Goal: Task Accomplishment & Management: Manage account settings

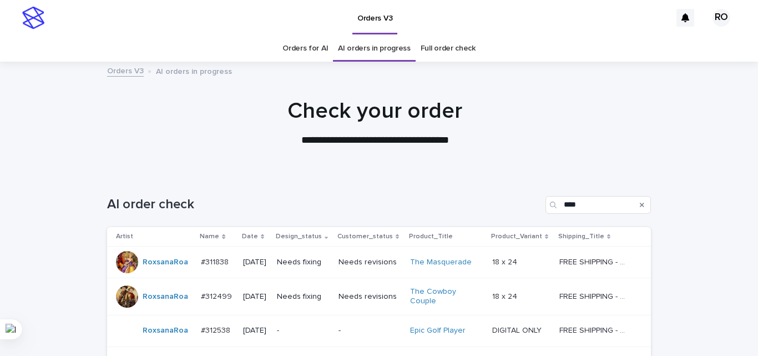
click at [293, 259] on p "Needs fixing" at bounding box center [303, 261] width 53 height 9
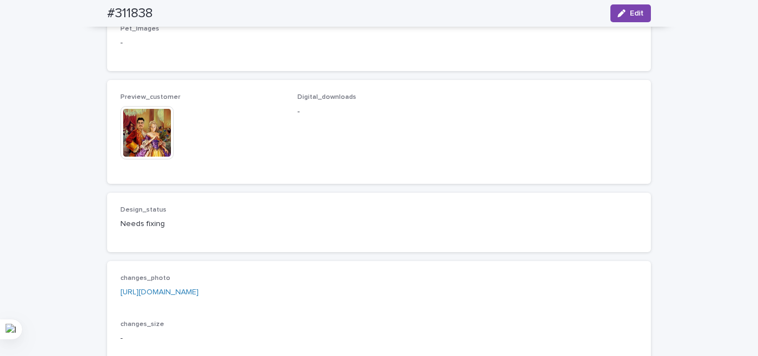
scroll to position [721, 0]
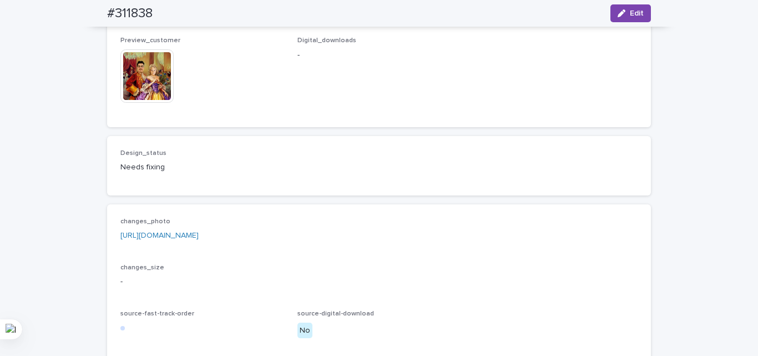
click at [150, 103] on img at bounding box center [146, 75] width 53 height 53
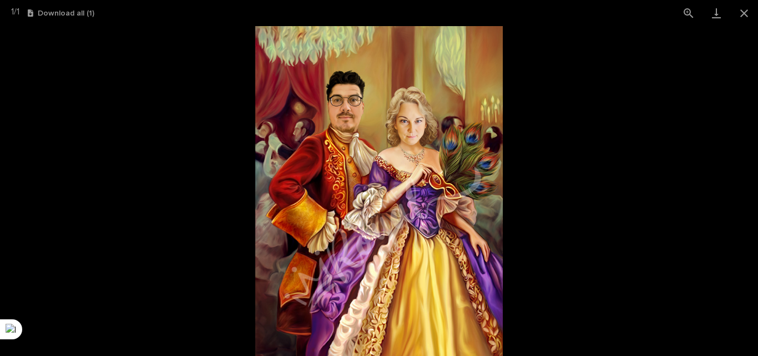
click at [91, 219] on picture at bounding box center [379, 191] width 758 height 330
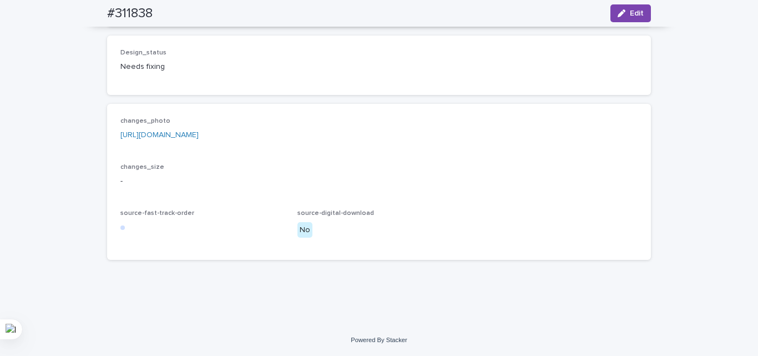
scroll to position [832, 0]
click at [185, 139] on link "https://drive.google.com/file/d/1B3KdyNUkBtrJUE8rQD7f0iMFtIZOklBF/view?usp=shar…" at bounding box center [159, 135] width 78 height 8
click at [282, 82] on div "Design_status Needs fixing" at bounding box center [378, 65] width 517 height 33
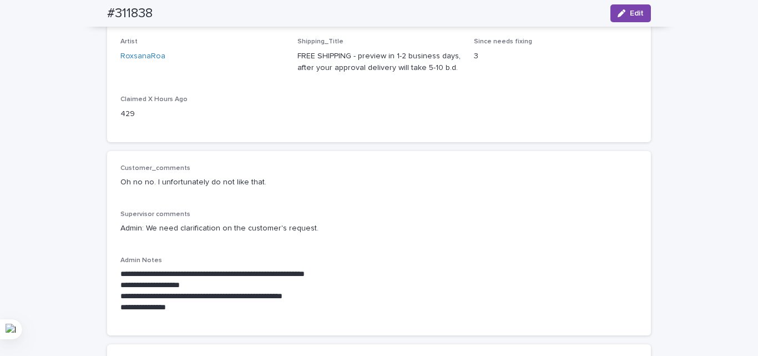
scroll to position [0, 0]
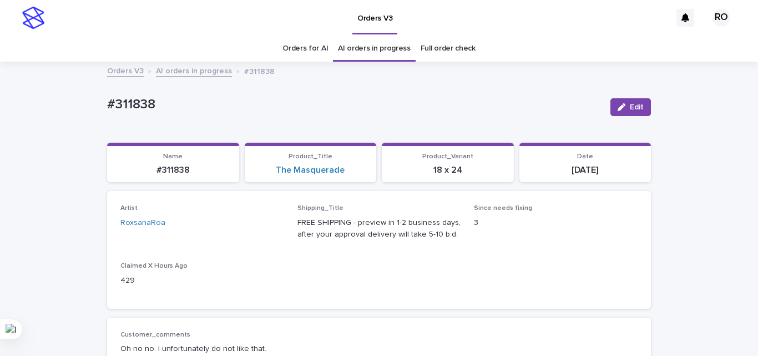
click at [281, 283] on div "Artist RoxsanaRoa Shipping_Title FREE SHIPPING - preview in 1-2 business days, …" at bounding box center [378, 249] width 517 height 90
click at [303, 258] on div "Artist RoxsanaRoa Shipping_Title FREE SHIPPING - preview in 1-2 business days, …" at bounding box center [378, 249] width 517 height 90
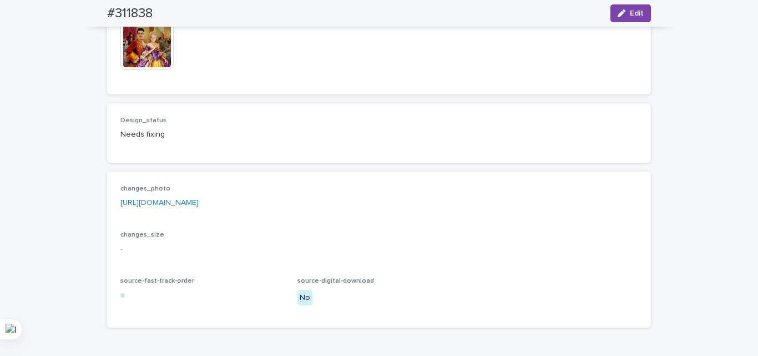
scroll to position [888, 0]
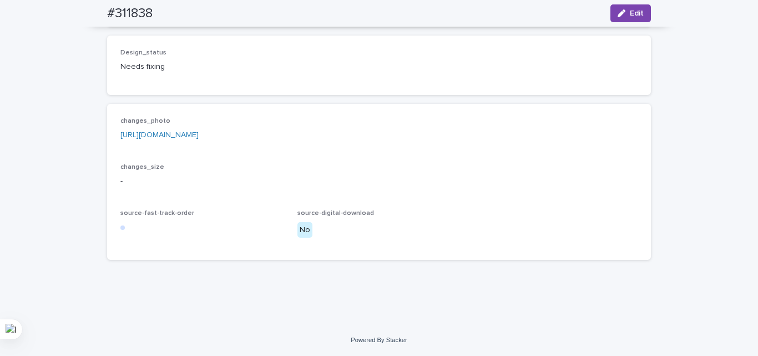
click at [388, 82] on div "Design_status Needs fixing" at bounding box center [378, 65] width 517 height 33
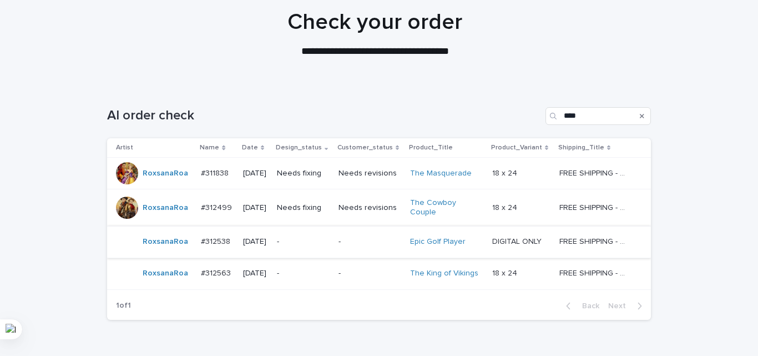
scroll to position [149, 0]
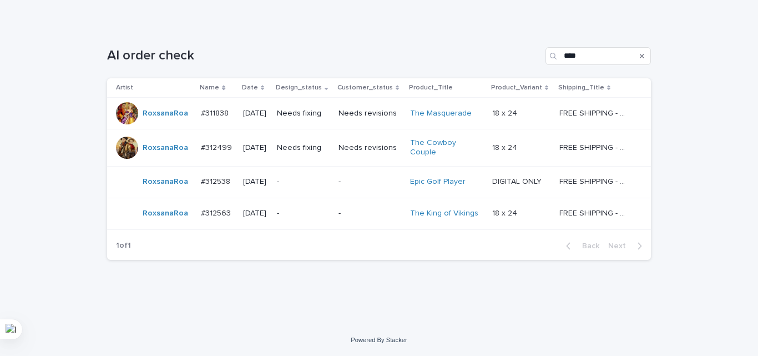
click at [294, 184] on p "-" at bounding box center [303, 181] width 53 height 9
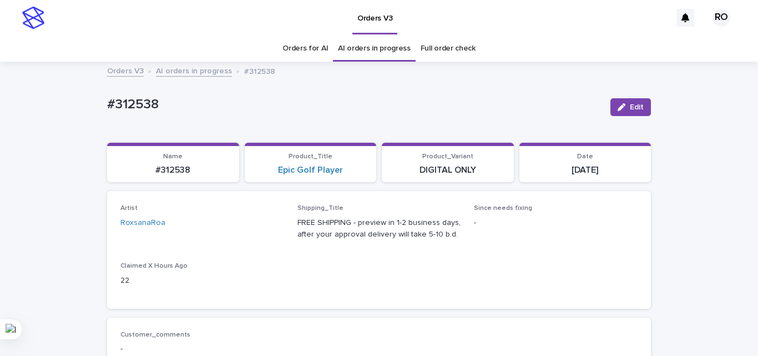
click at [144, 102] on p "#312538" at bounding box center [354, 105] width 494 height 16
copy p "312538"
click at [361, 174] on div "Epic Golf Player" at bounding box center [310, 170] width 119 height 11
click at [361, 173] on div "Epic Golf Player" at bounding box center [310, 170] width 119 height 11
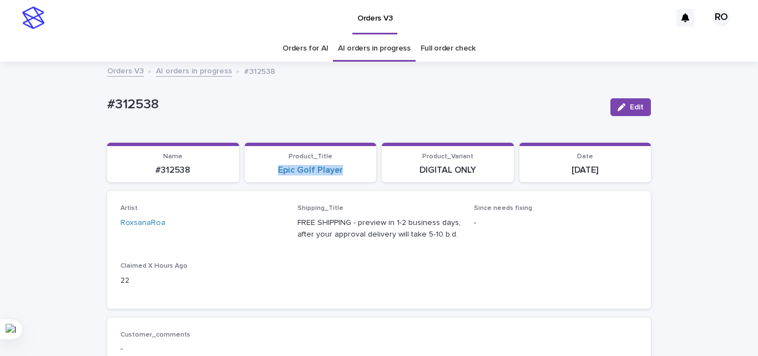
click at [361, 173] on div "Epic Golf Player" at bounding box center [310, 170] width 119 height 11
copy link "Epic Golf Player"
click at [401, 296] on div "Artist RoxsanaRoa Shipping_Title FREE SHIPPING - preview in 1-2 business days, …" at bounding box center [379, 249] width 544 height 117
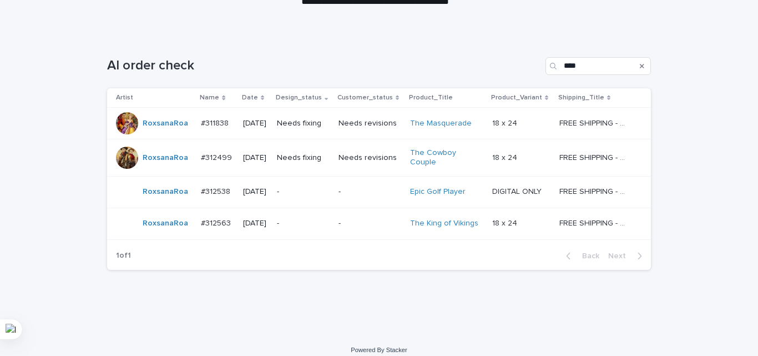
scroll to position [149, 0]
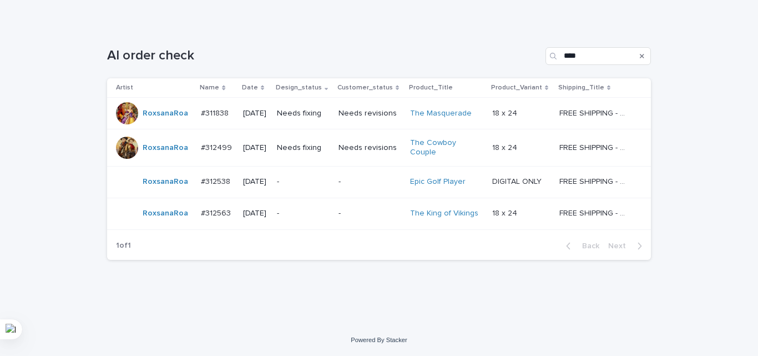
click at [342, 222] on td "-" at bounding box center [370, 213] width 72 height 32
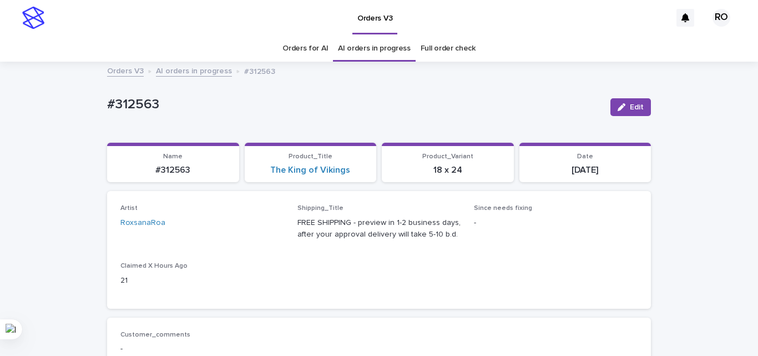
click at [131, 106] on p "#312563" at bounding box center [354, 105] width 494 height 16
copy p "312563"
click at [358, 176] on section "Product_Title The King of Vikings" at bounding box center [311, 163] width 132 height 40
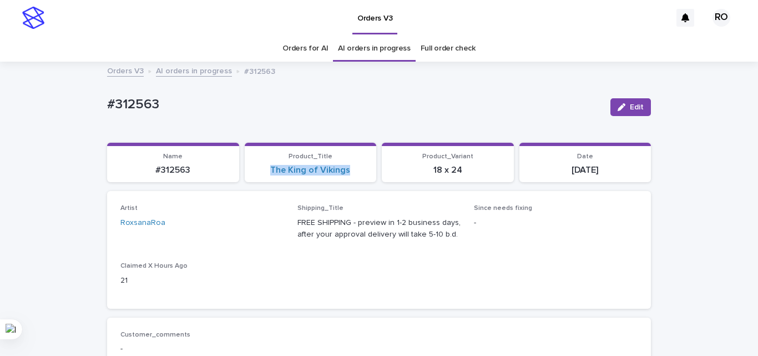
click at [358, 176] on section "Product_Title The King of Vikings" at bounding box center [311, 163] width 132 height 40
copy link "The King of Vikings"
click at [309, 299] on div "Artist RoxsanaRoa Shipping_Title FREE SHIPPING - preview in 1-2 business days, …" at bounding box center [379, 249] width 544 height 117
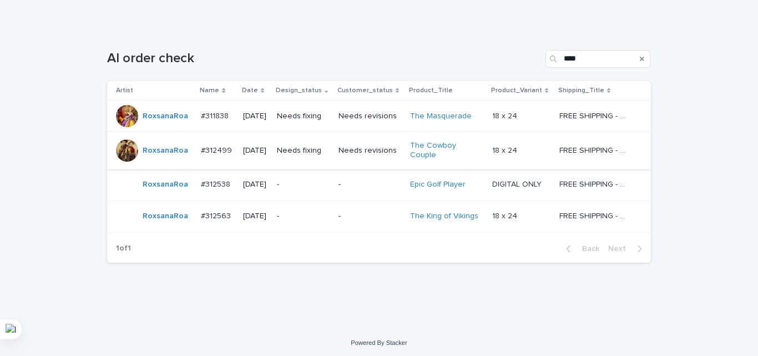
scroll to position [149, 0]
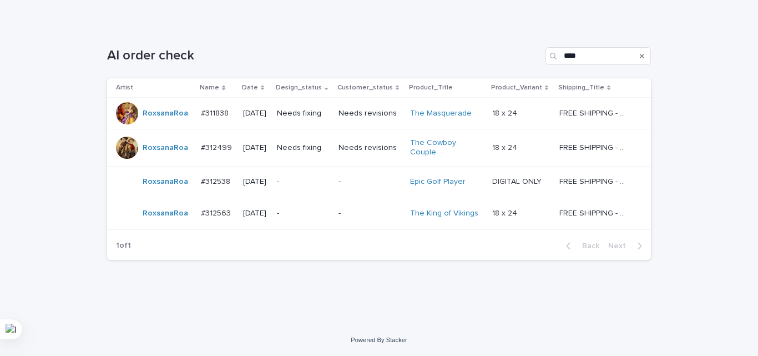
click at [305, 141] on div "Needs fixing" at bounding box center [303, 147] width 53 height 12
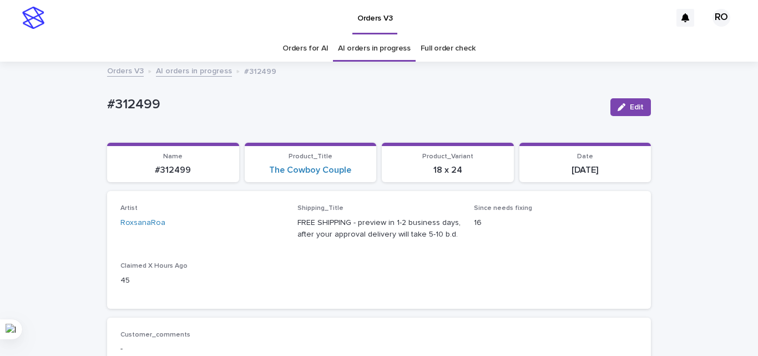
click at [141, 108] on p "#312499" at bounding box center [354, 105] width 494 height 16
drag, startPoint x: 141, startPoint y: 108, endPoint x: 114, endPoint y: 99, distance: 28.1
click at [113, 95] on div "#312499" at bounding box center [354, 103] width 494 height 18
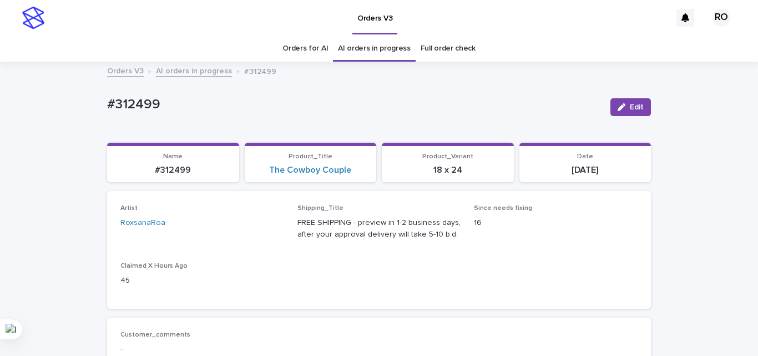
click at [120, 105] on p "#312499" at bounding box center [354, 105] width 494 height 16
copy p "312499"
click at [335, 307] on div "Artist RoxsanaRoa Shipping_Title FREE SHIPPING - preview in 1-2 business days, …" at bounding box center [379, 249] width 544 height 117
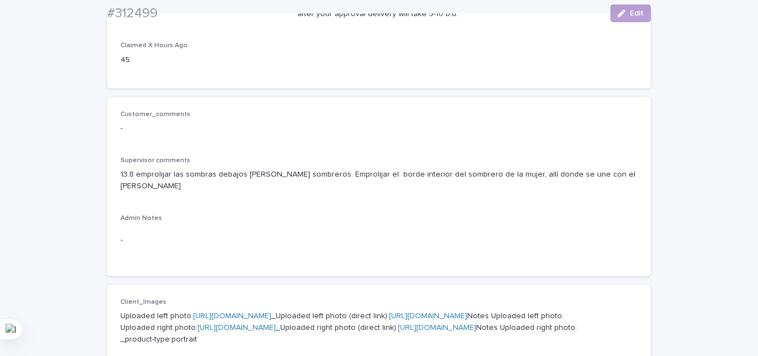
scroll to position [222, 0]
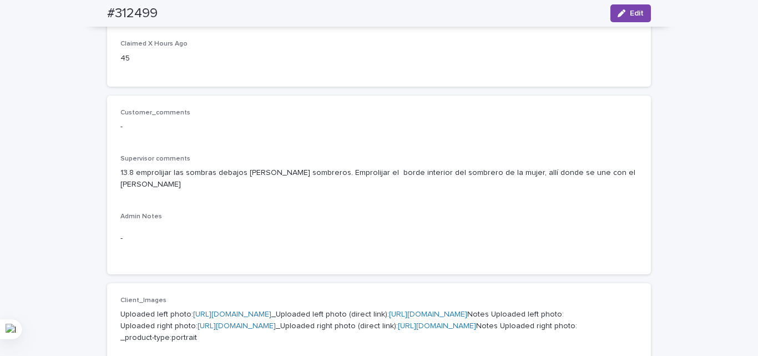
click at [306, 251] on div "Customer_comments - Supervisor comments 13.8 emprolijar las sombras debajos de …" at bounding box center [379, 184] width 544 height 179
click at [625, 18] on button "Edit" at bounding box center [630, 13] width 40 height 18
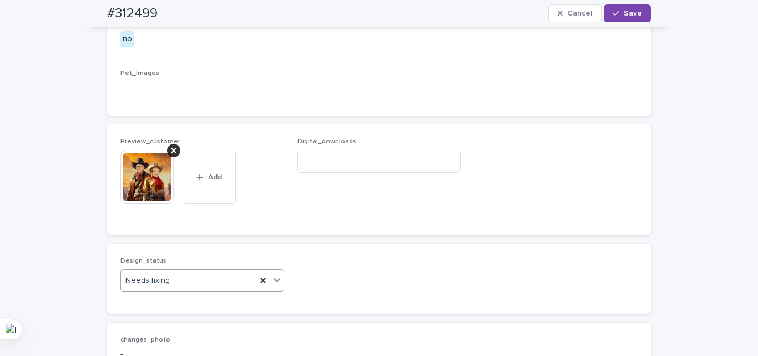
scroll to position [721, 0]
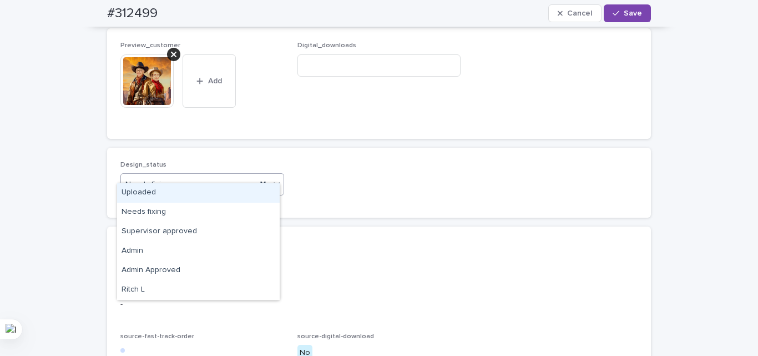
click at [166, 194] on div "Needs fixing" at bounding box center [188, 184] width 135 height 18
click at [164, 195] on div "Uploaded" at bounding box center [198, 192] width 163 height 19
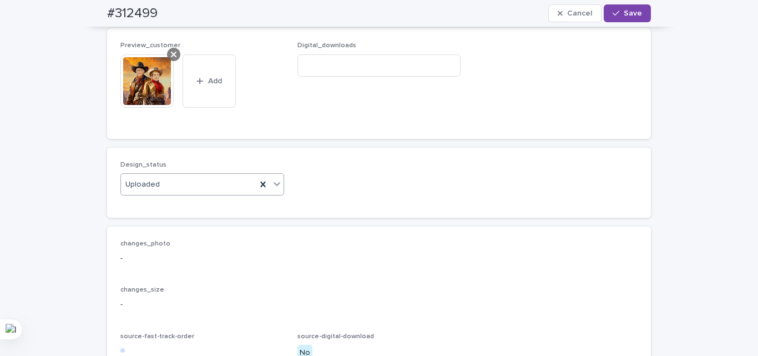
click at [171, 59] on icon at bounding box center [174, 54] width 6 height 9
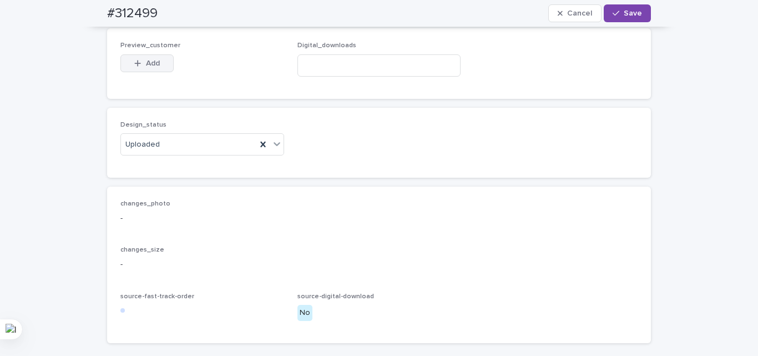
click at [146, 67] on span "Add" at bounding box center [153, 63] width 14 height 8
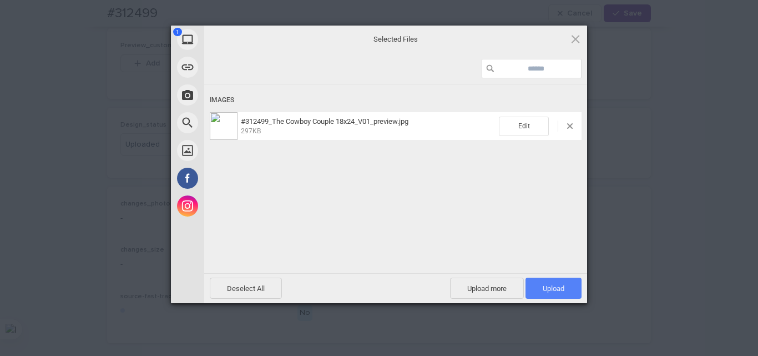
click at [557, 289] on span "Upload 1" at bounding box center [554, 288] width 22 height 8
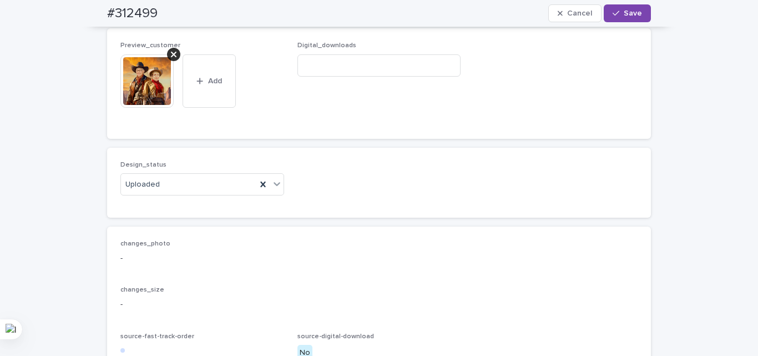
click at [143, 108] on img at bounding box center [146, 80] width 53 height 53
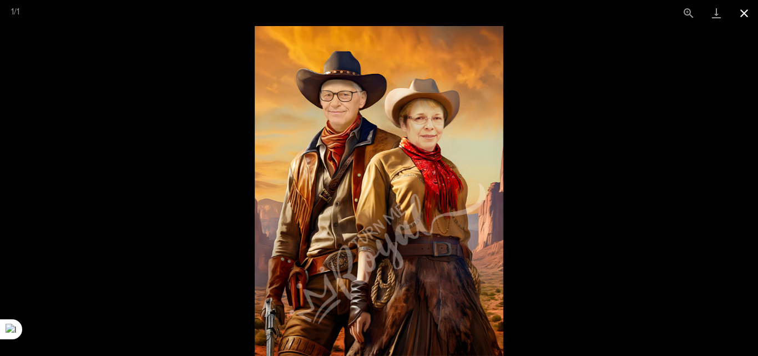
click at [741, 10] on button "Close gallery" at bounding box center [744, 13] width 28 height 26
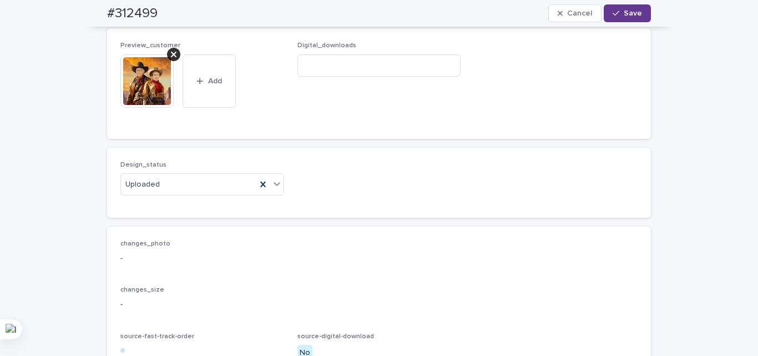
click at [624, 12] on span "Save" at bounding box center [633, 13] width 18 height 8
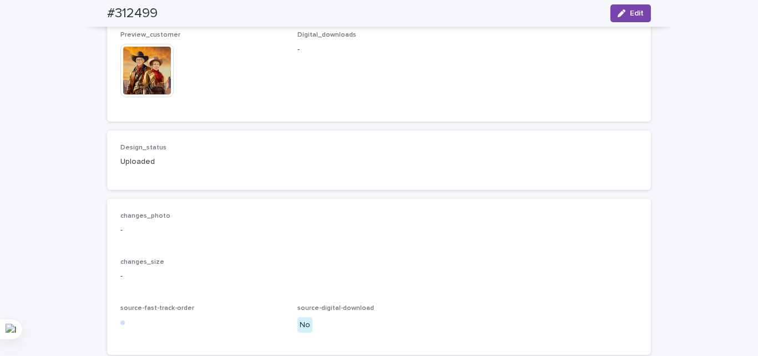
click at [389, 108] on span "Digital_downloads -" at bounding box center [379, 69] width 164 height 77
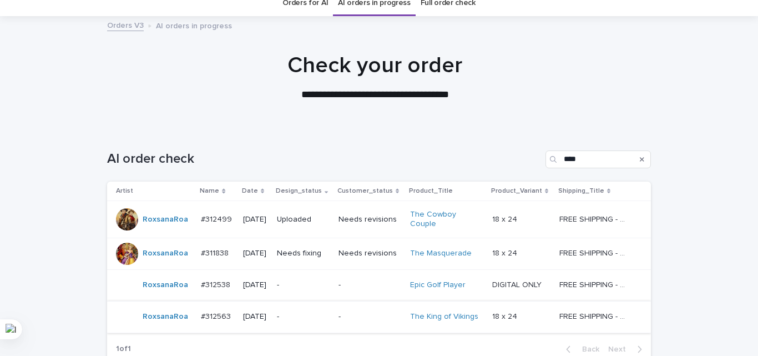
scroll to position [149, 0]
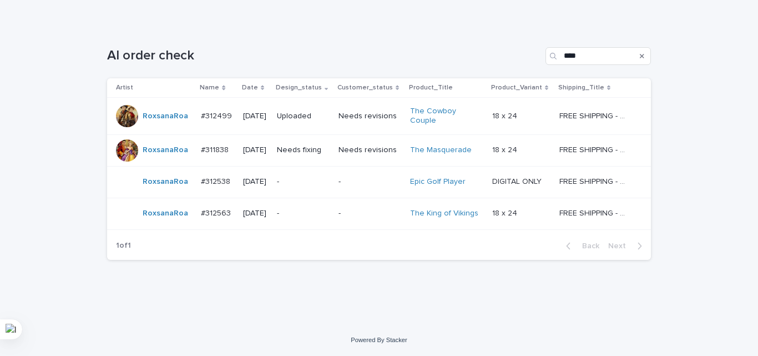
click at [305, 151] on p "Needs fixing" at bounding box center [303, 149] width 53 height 9
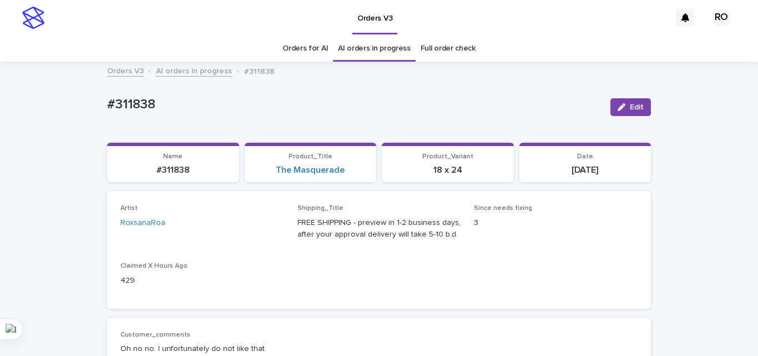
click at [129, 103] on p "#311838" at bounding box center [354, 105] width 494 height 16
copy p "311838"
click at [390, 266] on div "Artist RoxsanaRoa Shipping_Title FREE SHIPPING - preview in 1-2 business days, …" at bounding box center [378, 249] width 517 height 90
drag, startPoint x: 85, startPoint y: 201, endPoint x: 84, endPoint y: 208, distance: 7.4
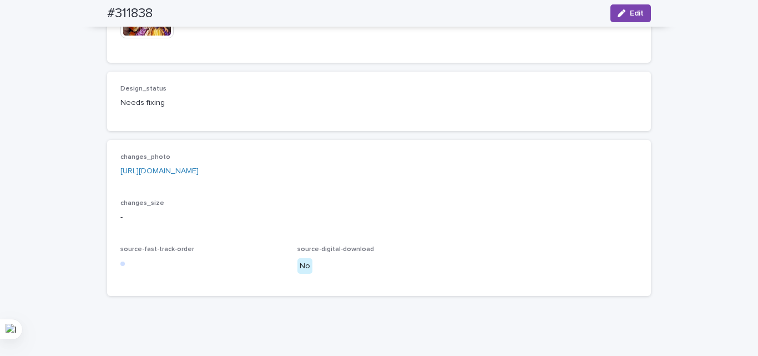
scroll to position [937, 0]
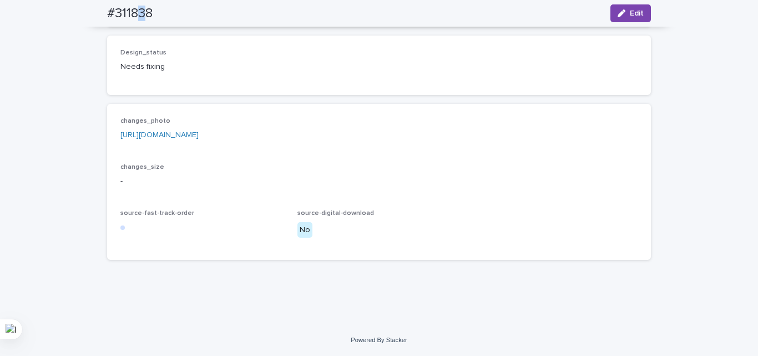
click at [139, 16] on h2 "#311838" at bounding box center [129, 14] width 45 height 16
click at [402, 191] on div "changes_size -" at bounding box center [378, 179] width 517 height 33
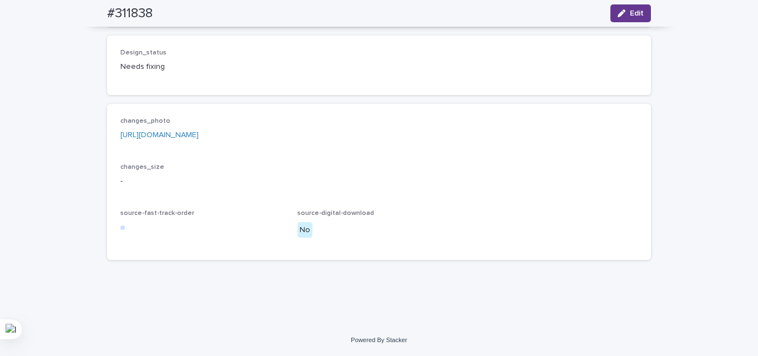
click at [617, 15] on icon "button" at bounding box center [621, 13] width 8 height 8
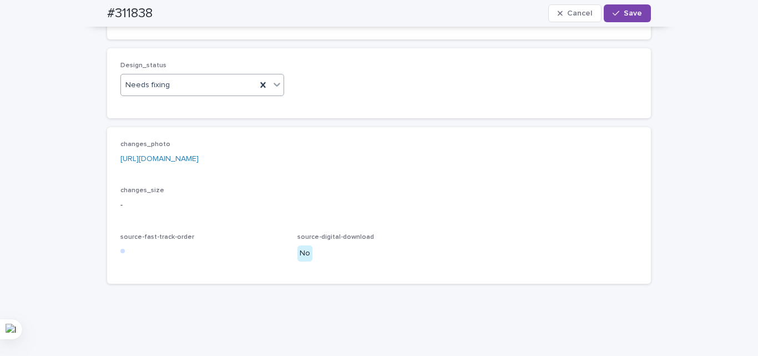
click at [168, 94] on div "Needs fixing" at bounding box center [188, 85] width 135 height 18
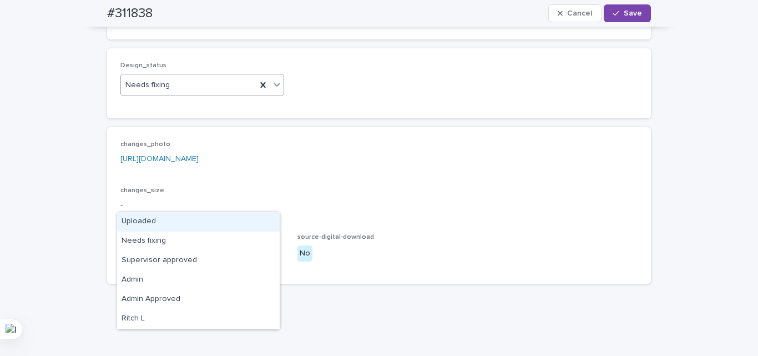
click at [160, 224] on div "Uploaded" at bounding box center [198, 221] width 163 height 19
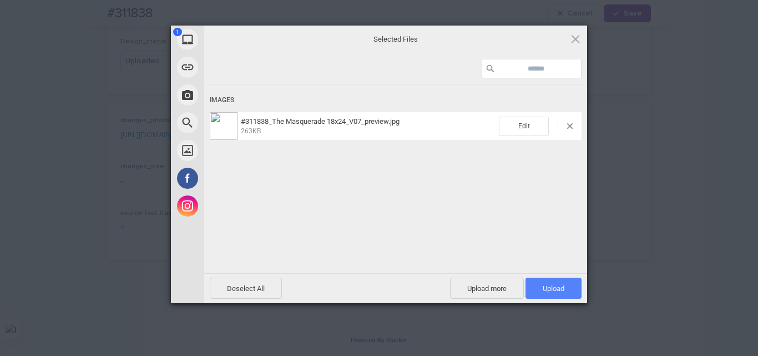
click at [551, 284] on span "Upload 1" at bounding box center [554, 288] width 22 height 8
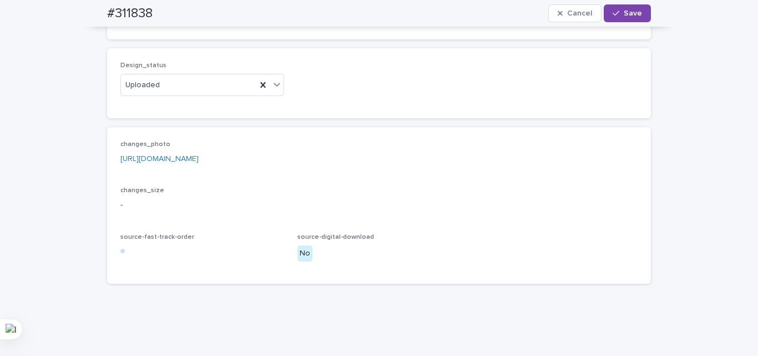
drag, startPoint x: 577, startPoint y: 152, endPoint x: 584, endPoint y: 138, distance: 16.1
click at [632, 15] on span "Save" at bounding box center [633, 13] width 18 height 8
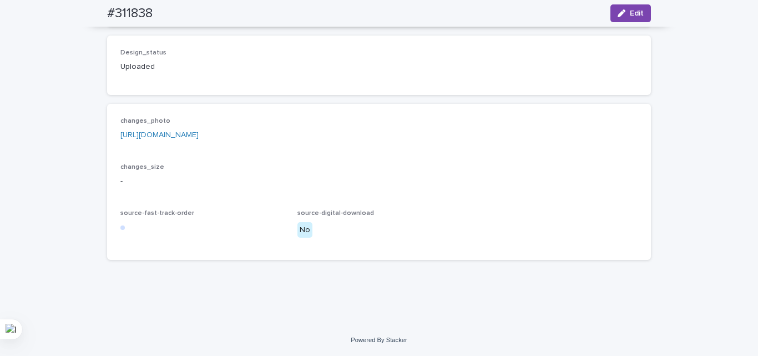
click at [432, 95] on div "Design_status Uploaded" at bounding box center [379, 65] width 544 height 59
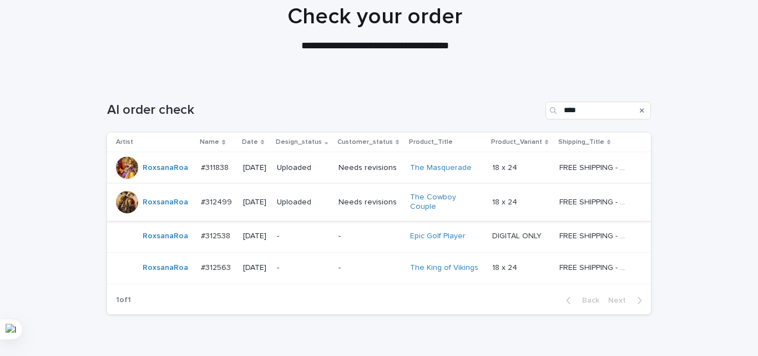
scroll to position [149, 0]
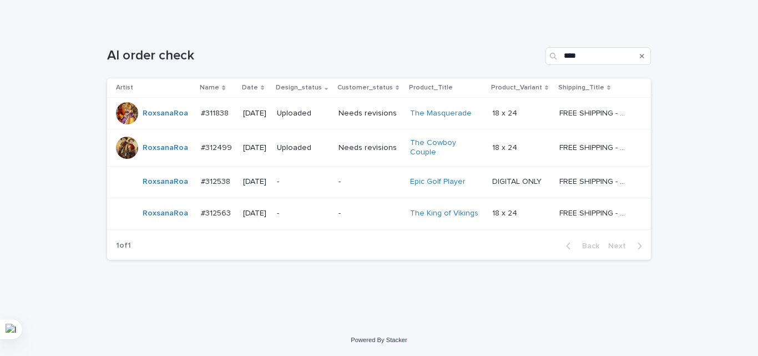
click at [361, 291] on div "Loading... Saving… Loading... Saving… AI order check **** Artist Name Date Desi…" at bounding box center [379, 160] width 555 height 271
click at [342, 226] on td "-" at bounding box center [370, 213] width 72 height 32
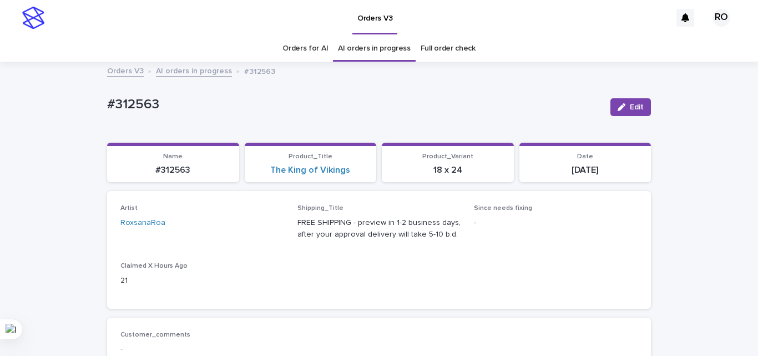
click at [128, 107] on p "#312563" at bounding box center [354, 105] width 494 height 16
click at [128, 106] on p "#312563" at bounding box center [354, 105] width 494 height 16
copy div "#312563 Edit Sorry, there was an error saving your record. Please try again. Pl…"
click at [451, 277] on div "Artist RoxsanaRoa Shipping_Title FREE SHIPPING - preview in 1-2 business days, …" at bounding box center [378, 249] width 517 height 90
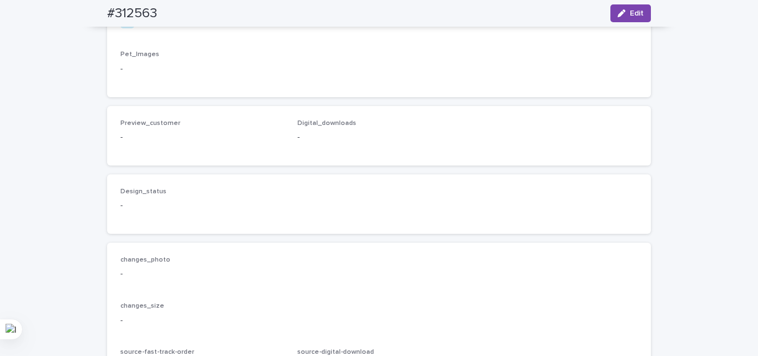
scroll to position [666, 0]
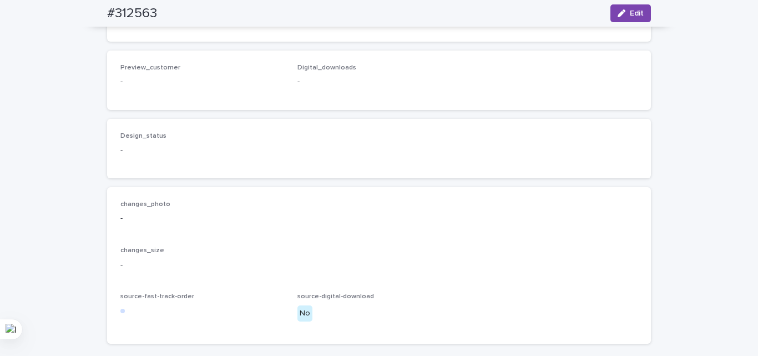
click at [385, 237] on div "Design_status - changes_photo - changes_size - source-fast-track-order source-d…" at bounding box center [379, 231] width 544 height 225
click at [631, 14] on span "Edit" at bounding box center [637, 13] width 14 height 8
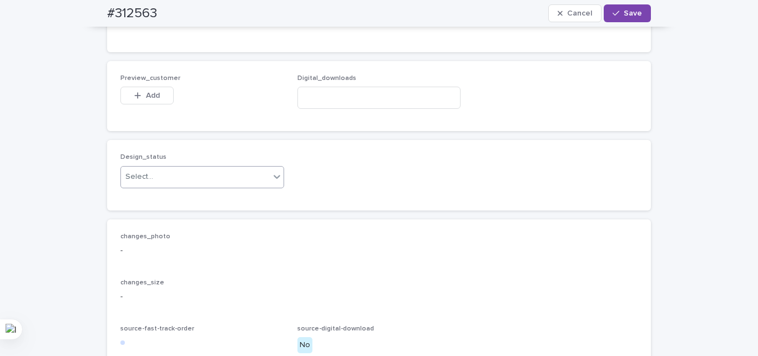
click at [173, 186] on div "Select..." at bounding box center [195, 177] width 149 height 18
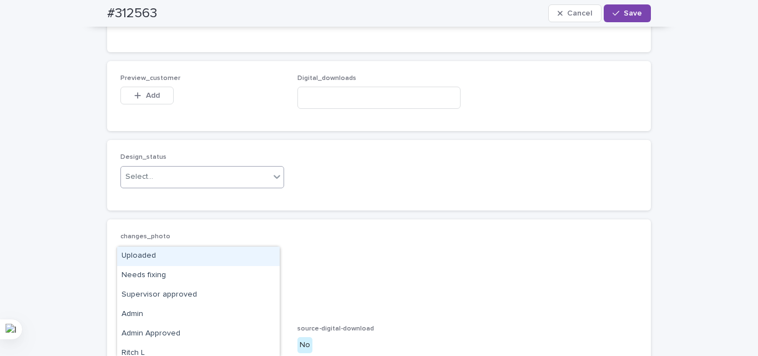
click at [146, 261] on div "Uploaded" at bounding box center [198, 255] width 163 height 19
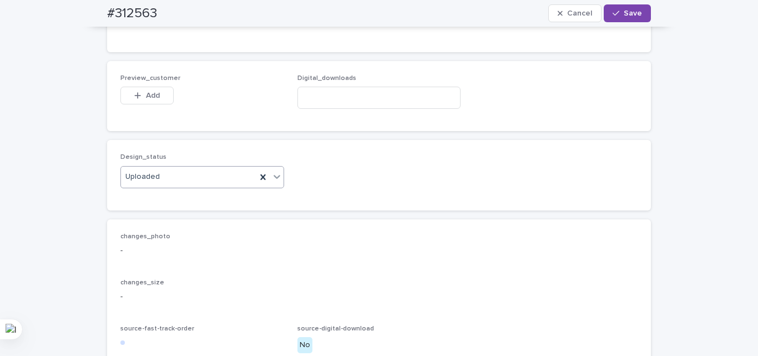
click at [178, 201] on div "Design_status option Uploaded, selected. 0 results available. Select is focused…" at bounding box center [379, 175] width 544 height 70
click at [151, 99] on span "Add" at bounding box center [153, 96] width 14 height 8
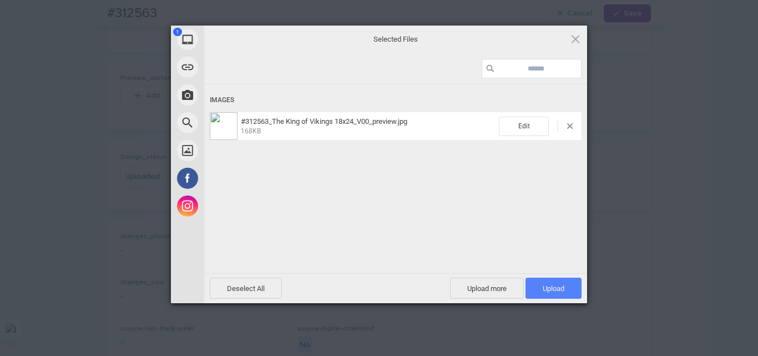
click at [560, 292] on span "Upload 1" at bounding box center [553, 287] width 56 height 21
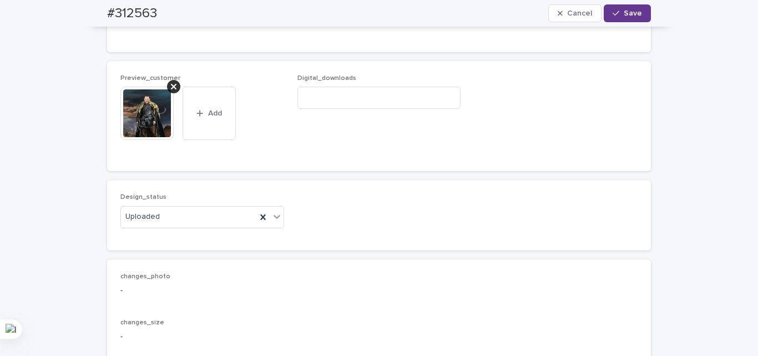
click at [625, 11] on span "Save" at bounding box center [633, 13] width 18 height 8
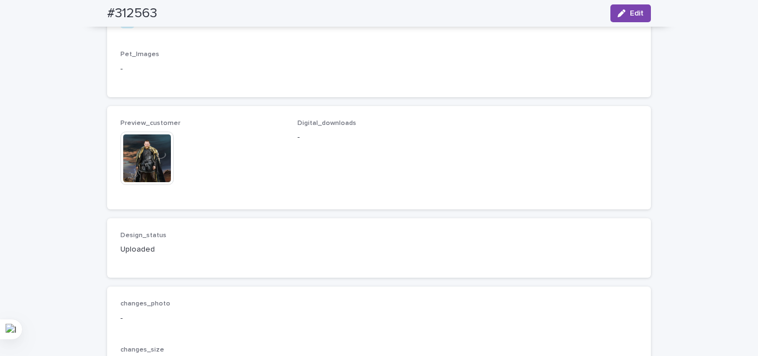
scroll to position [851, 0]
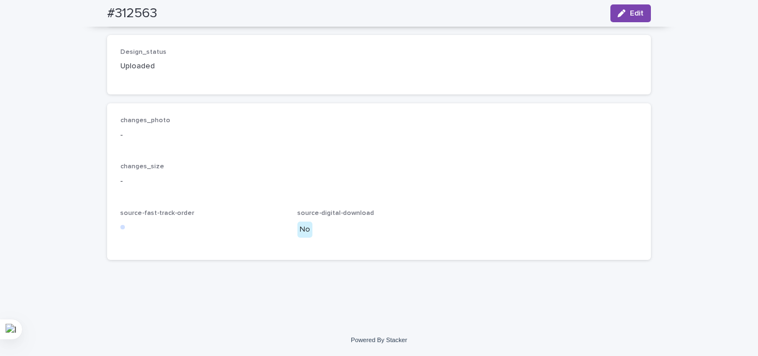
click at [391, 231] on p "No" at bounding box center [379, 229] width 164 height 16
drag, startPoint x: 371, startPoint y: 227, endPoint x: 366, endPoint y: 223, distance: 5.9
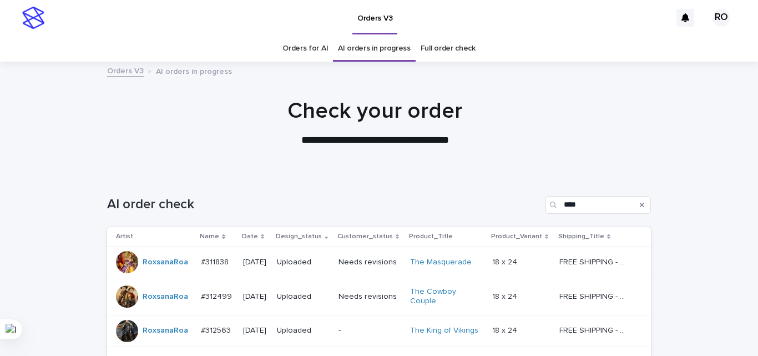
scroll to position [149, 0]
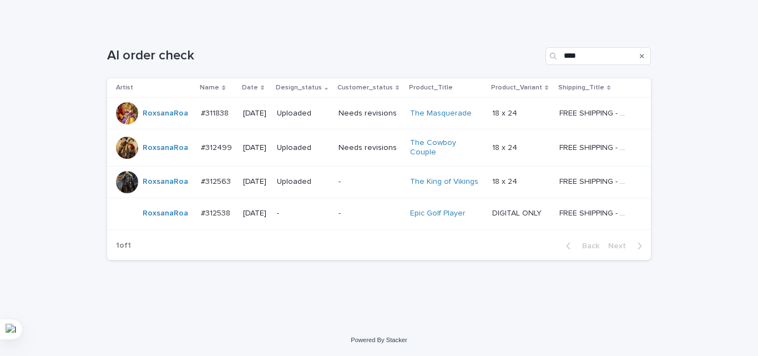
click at [323, 229] on td "-" at bounding box center [303, 213] width 62 height 32
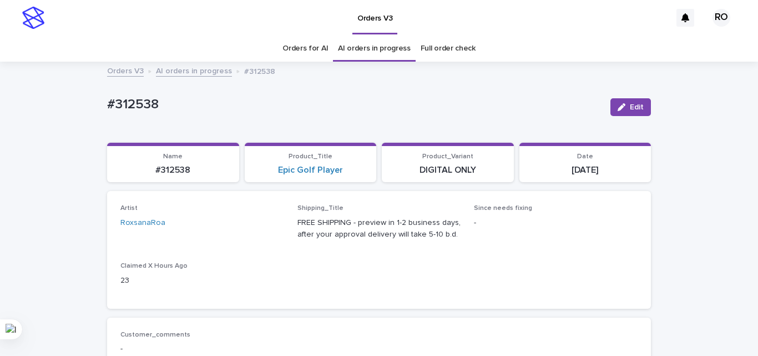
click at [303, 227] on p "FREE SHIPPING - preview in 1-2 business days, after your approval delivery will…" at bounding box center [379, 228] width 164 height 23
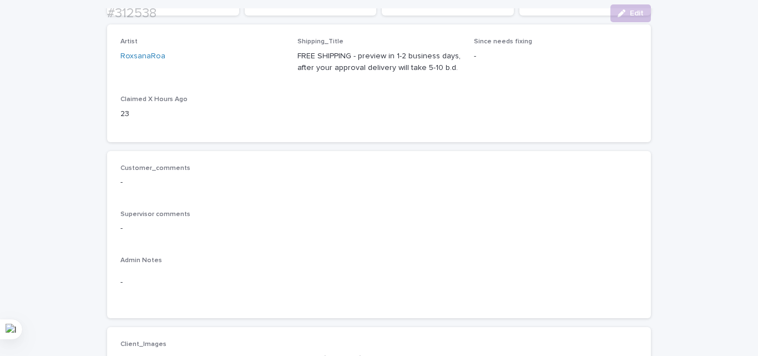
scroll to position [388, 0]
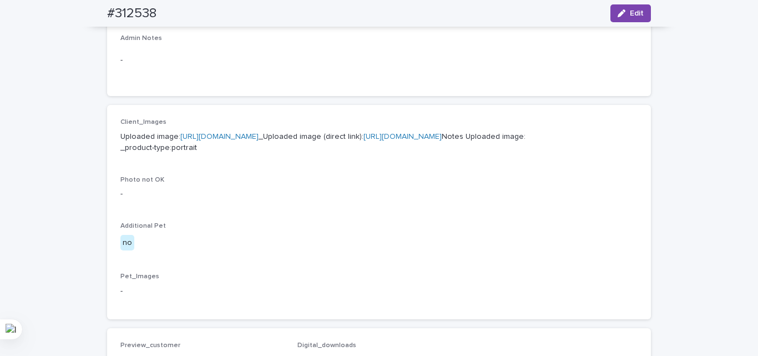
click at [134, 12] on h2 "#312538" at bounding box center [131, 14] width 49 height 16
copy div "#312538 Edit"
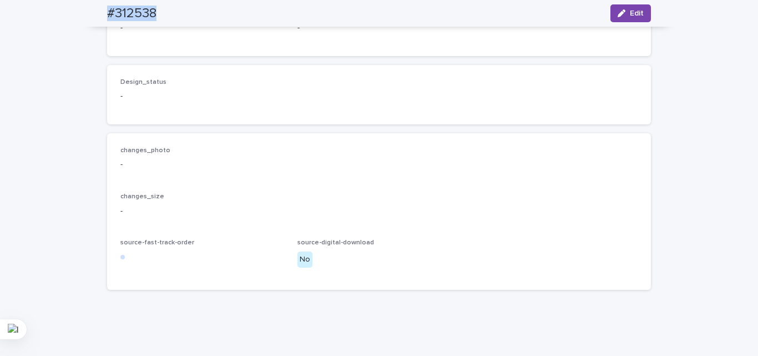
scroll to position [807, 0]
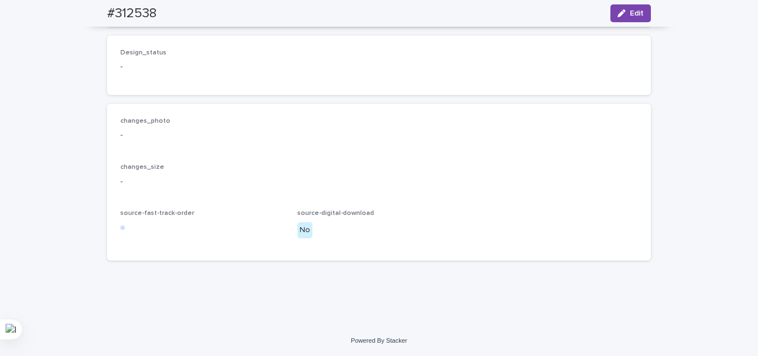
drag, startPoint x: 351, startPoint y: 148, endPoint x: 364, endPoint y: 143, distance: 14.2
click at [358, 145] on div "changes_photo - changes_size - source-fast-track-order source-digital-download …" at bounding box center [378, 182] width 517 height 130
drag, startPoint x: 460, startPoint y: 126, endPoint x: 481, endPoint y: 109, distance: 27.2
click at [461, 126] on div "changes_photo -" at bounding box center [378, 133] width 517 height 33
click at [632, 13] on span "Edit" at bounding box center [637, 13] width 14 height 8
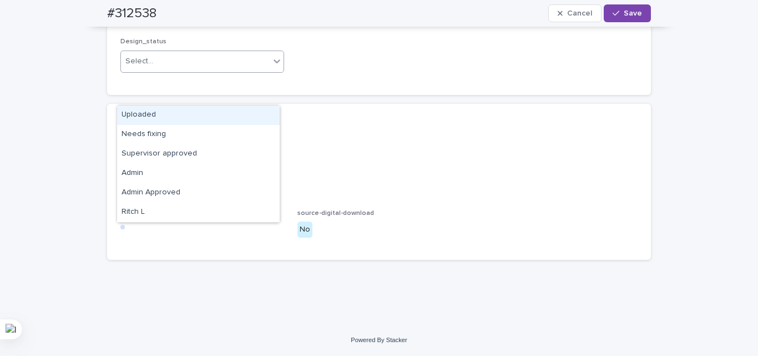
click at [189, 70] on div "Select..." at bounding box center [195, 61] width 149 height 18
click at [186, 114] on div "Uploaded" at bounding box center [198, 114] width 163 height 19
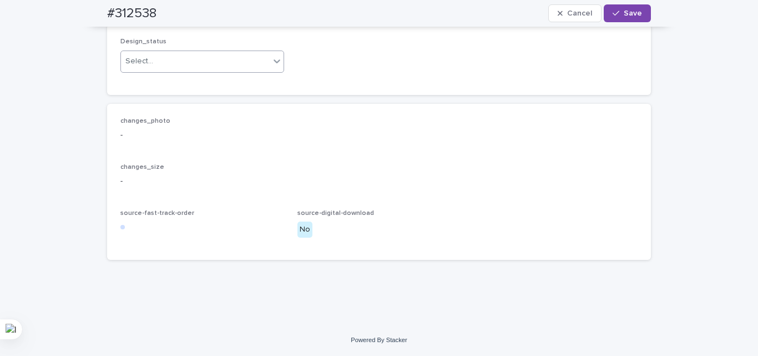
click at [243, 183] on div "changes_photo - changes_size - source-fast-track-order source-digital-download …" at bounding box center [378, 182] width 517 height 130
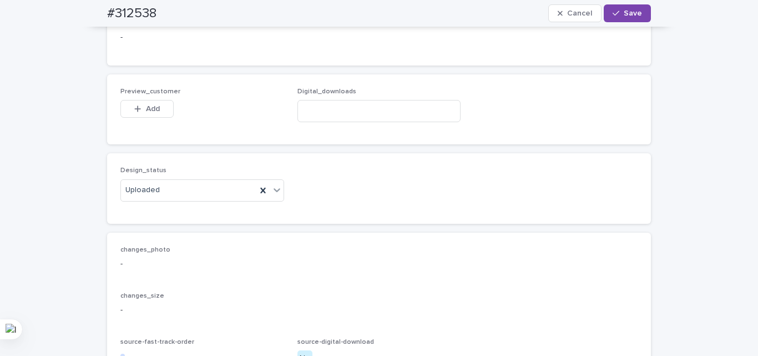
scroll to position [640, 0]
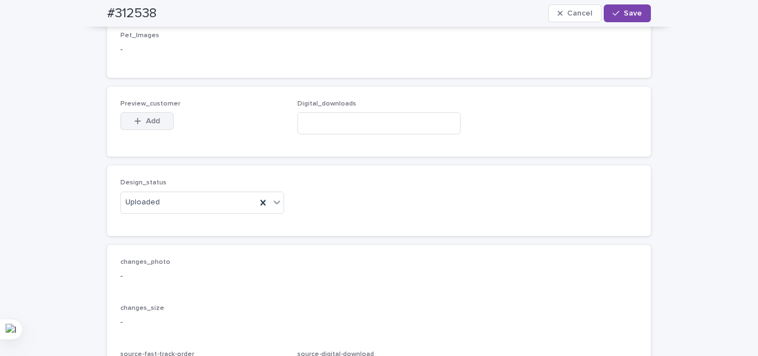
click at [136, 125] on icon "button" at bounding box center [137, 121] width 7 height 8
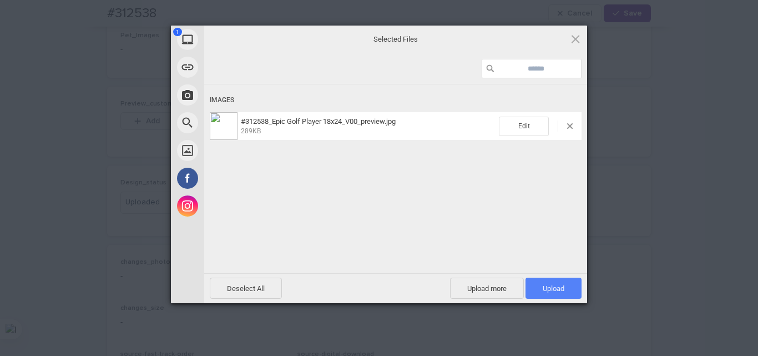
click at [552, 291] on span "Upload 1" at bounding box center [554, 288] width 22 height 8
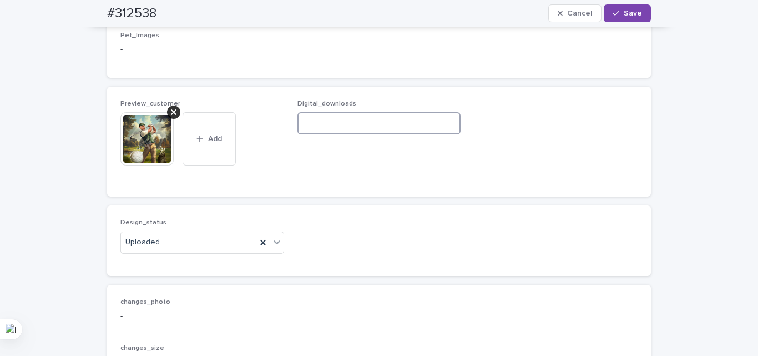
click at [377, 134] on input at bounding box center [379, 123] width 164 height 22
paste input "**********"
type input "**********"
click at [624, 11] on span "Save" at bounding box center [633, 13] width 18 height 8
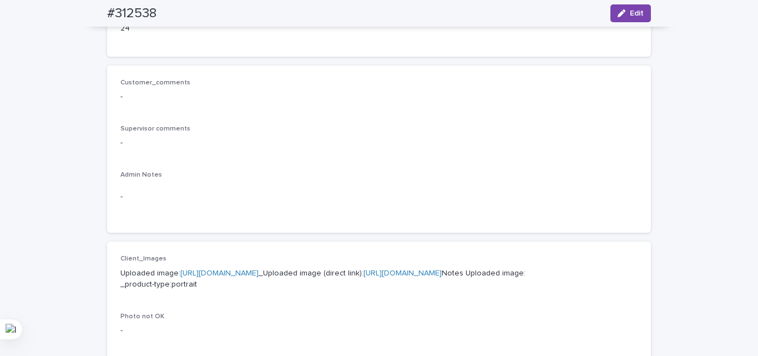
scroll to position [30, 0]
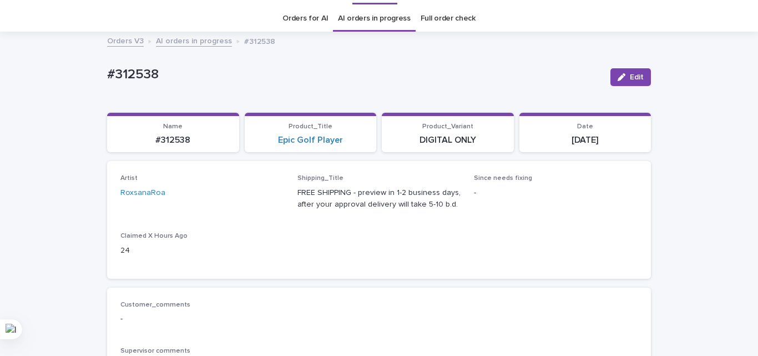
click at [572, 139] on p "[DATE]" at bounding box center [585, 140] width 119 height 11
copy div "2025-08-12 Loading... Saving…"
click at [366, 230] on div "Artist RoxsanaRoa Shipping_Title FREE SHIPPING - preview in 1-2 business days, …" at bounding box center [378, 219] width 517 height 90
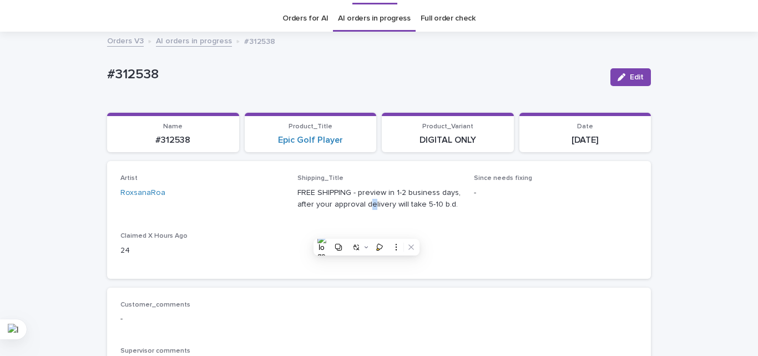
scroll to position [307, 0]
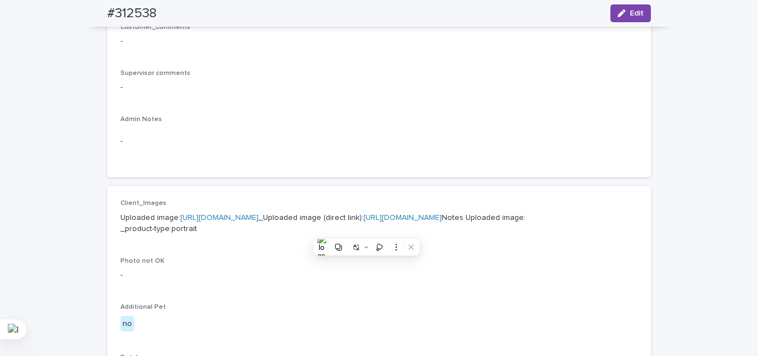
click at [334, 146] on p "-" at bounding box center [378, 141] width 517 height 12
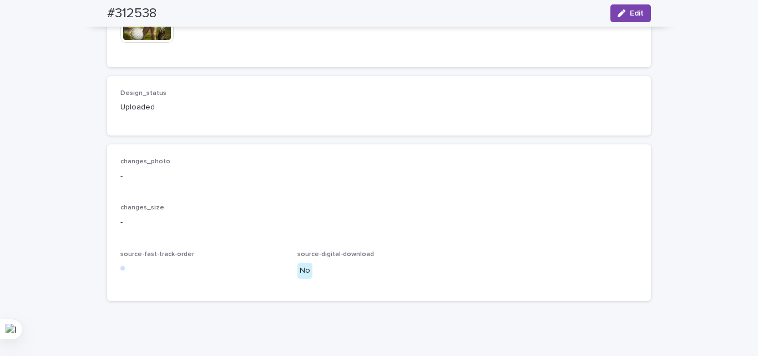
scroll to position [851, 0]
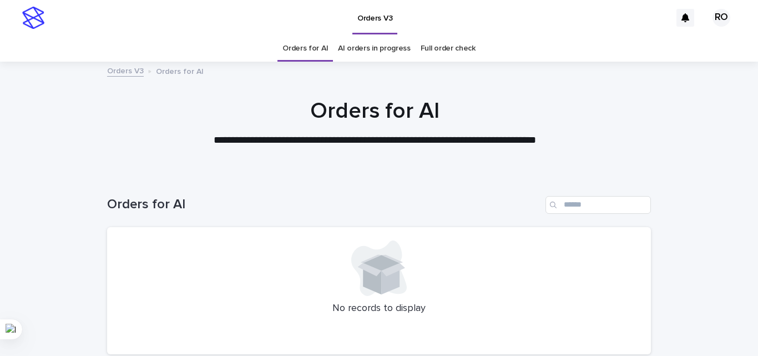
click at [361, 45] on link "AI orders in progress" at bounding box center [374, 49] width 73 height 26
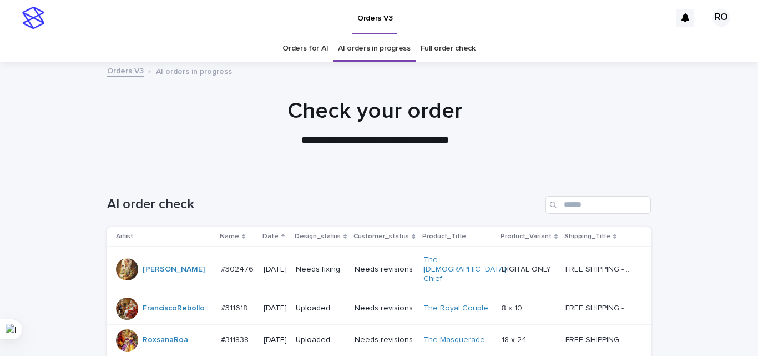
click at [279, 235] on div "Date" at bounding box center [275, 236] width 26 height 12
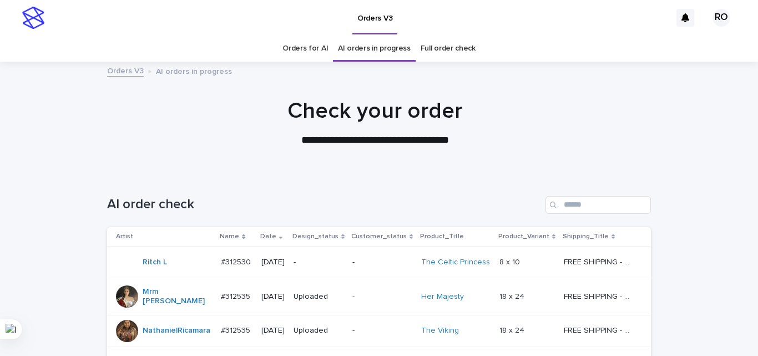
click at [278, 266] on p "[DATE]" at bounding box center [272, 261] width 23 height 9
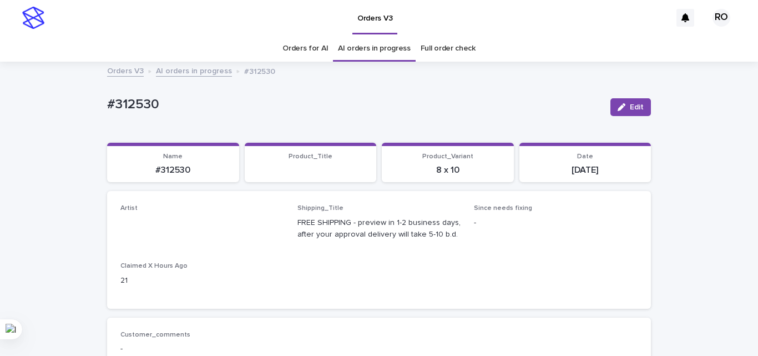
click at [311, 54] on link "Orders for AI" at bounding box center [304, 49] width 45 height 26
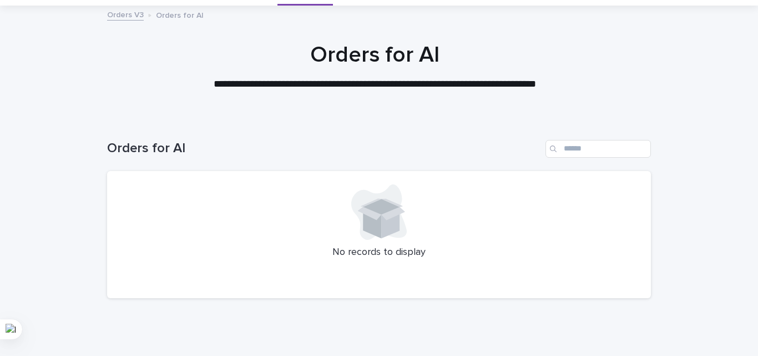
scroll to position [94, 0]
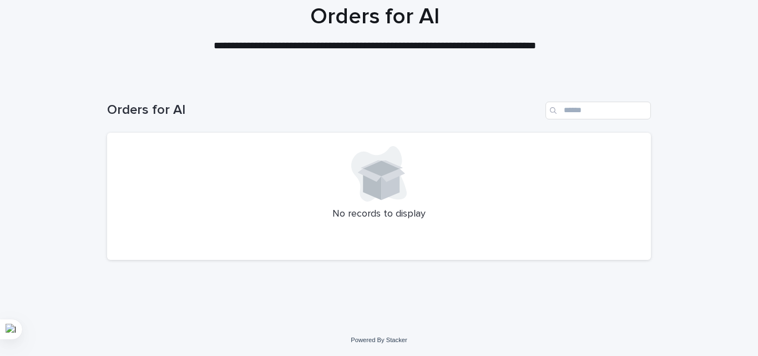
drag, startPoint x: 406, startPoint y: 265, endPoint x: 409, endPoint y: 277, distance: 12.8
click at [405, 265] on div "Orders for AI No records to display" at bounding box center [379, 174] width 544 height 190
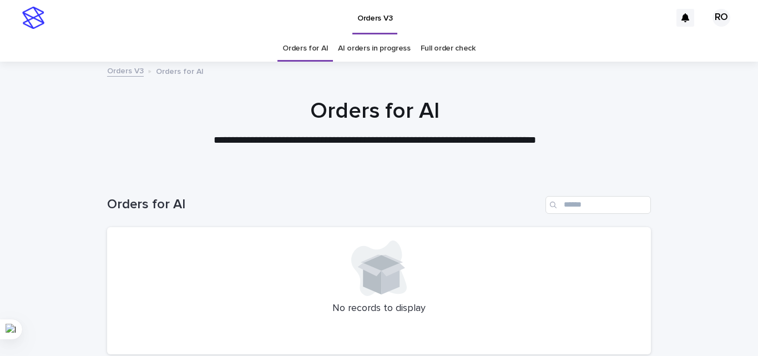
click at [364, 43] on link "AI orders in progress" at bounding box center [374, 49] width 73 height 26
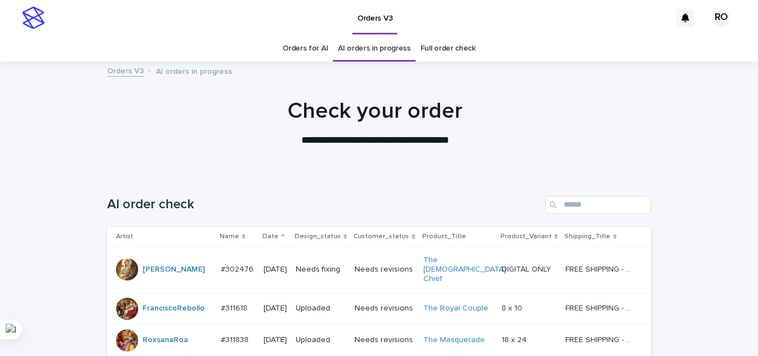
click at [268, 232] on p "Date" at bounding box center [270, 236] width 16 height 12
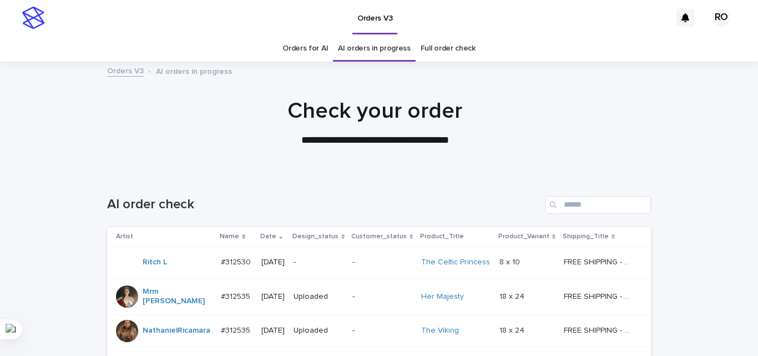
click at [283, 257] on p "[DATE]" at bounding box center [272, 261] width 23 height 9
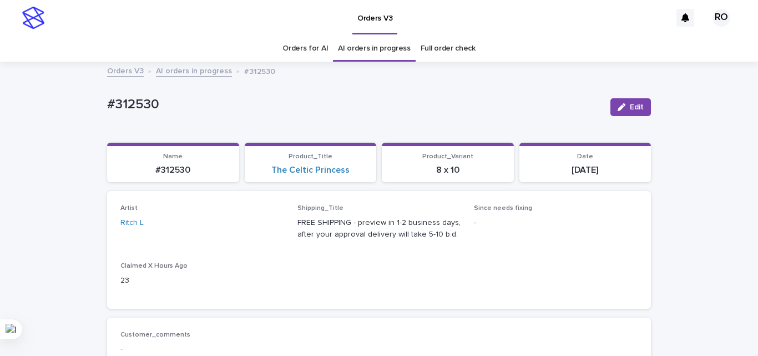
click at [293, 50] on link "Orders for AI" at bounding box center [304, 49] width 45 height 26
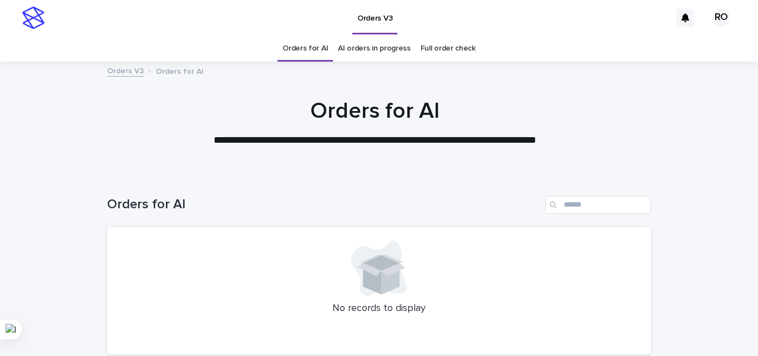
click at [379, 50] on link "AI orders in progress" at bounding box center [374, 49] width 73 height 26
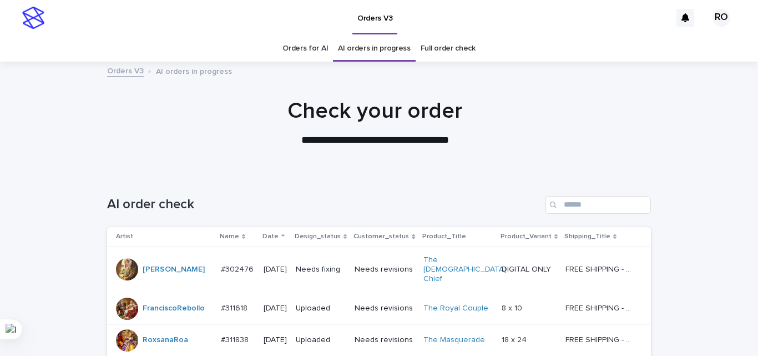
drag, startPoint x: 266, startPoint y: 232, endPoint x: 270, endPoint y: 212, distance: 19.7
click at [266, 234] on p "Date" at bounding box center [270, 236] width 16 height 12
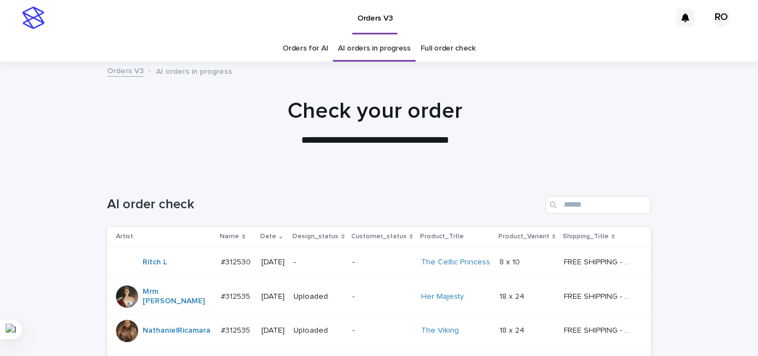
click at [280, 47] on div "Orders for AI" at bounding box center [304, 49] width 55 height 26
click at [292, 49] on link "Orders for AI" at bounding box center [304, 49] width 45 height 26
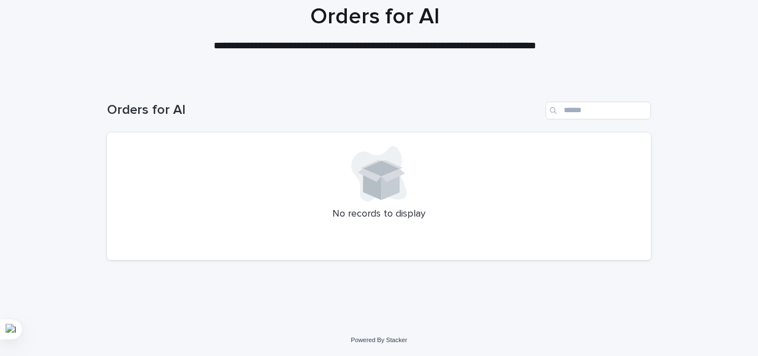
scroll to position [73, 0]
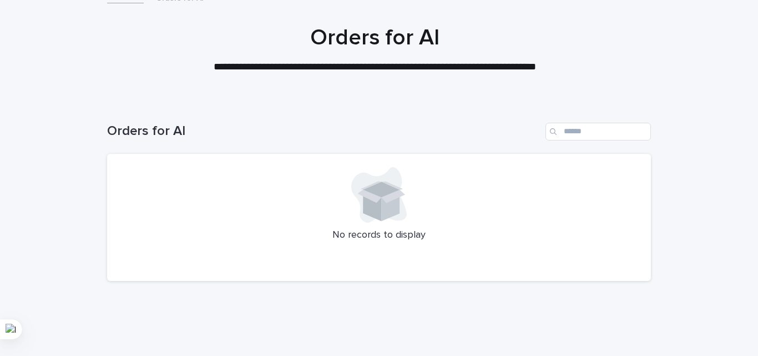
click at [140, 87] on div at bounding box center [374, 44] width 749 height 111
click at [740, 54] on div "**********" at bounding box center [374, 49] width 749 height 50
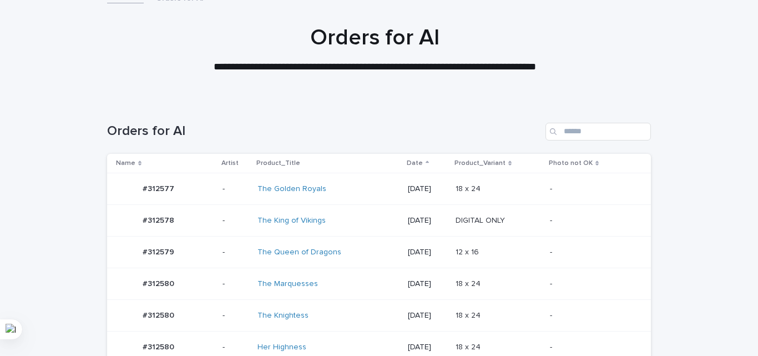
click at [134, 53] on div "**********" at bounding box center [375, 49] width 555 height 50
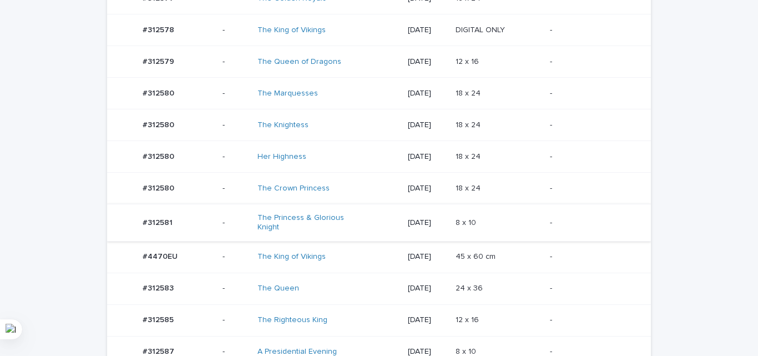
scroll to position [295, 0]
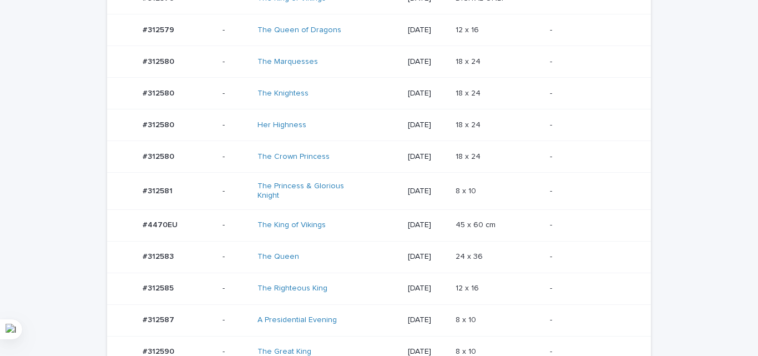
click at [505, 186] on p at bounding box center [498, 190] width 86 height 9
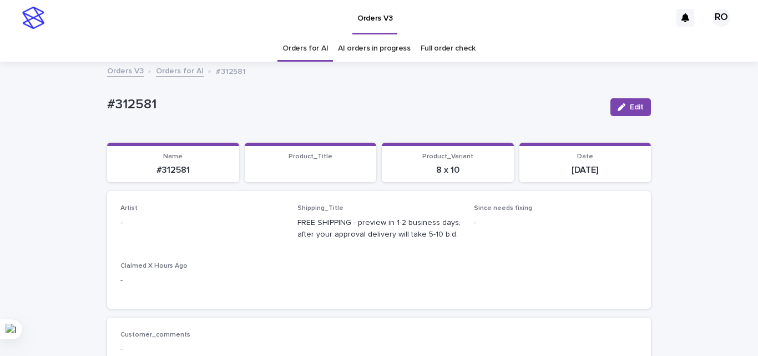
click at [630, 107] on span "Edit" at bounding box center [637, 107] width 14 height 8
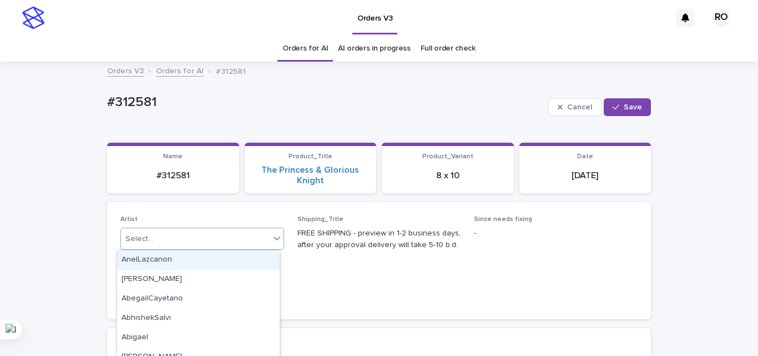
click at [154, 241] on div "Select..." at bounding box center [195, 239] width 149 height 18
type input "**"
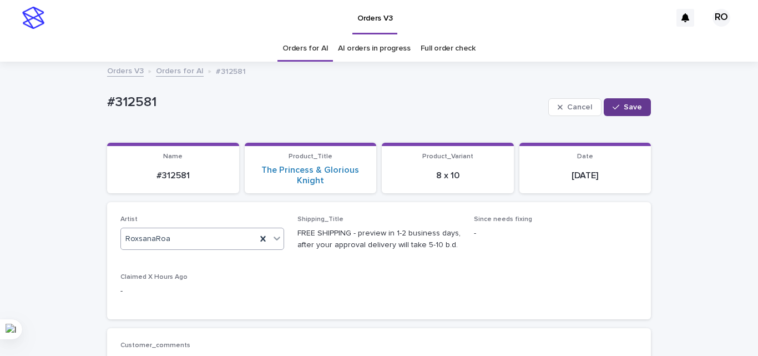
click at [634, 107] on span "Save" at bounding box center [633, 107] width 18 height 8
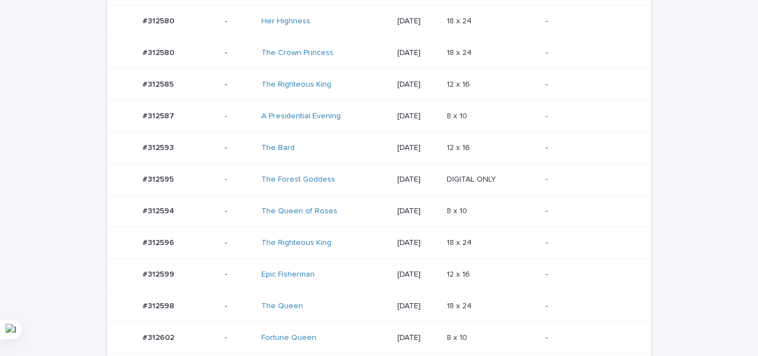
scroll to position [241, 0]
click at [558, 84] on p "-" at bounding box center [589, 84] width 88 height 9
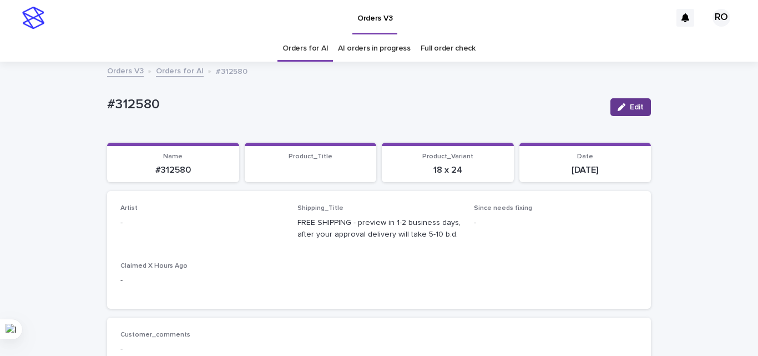
click at [623, 102] on button "Edit" at bounding box center [630, 107] width 40 height 18
click at [174, 222] on div "Select..." at bounding box center [184, 228] width 126 height 18
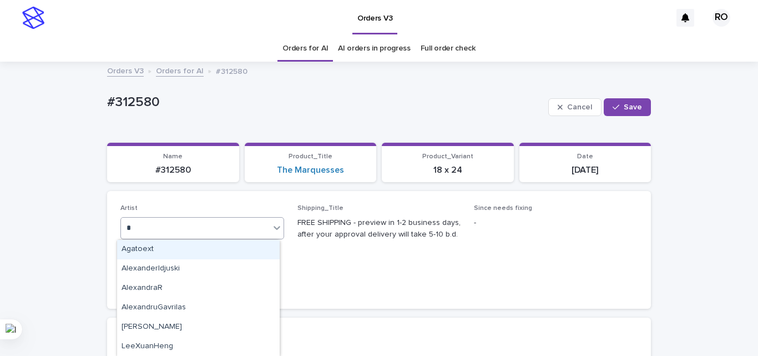
type input "**"
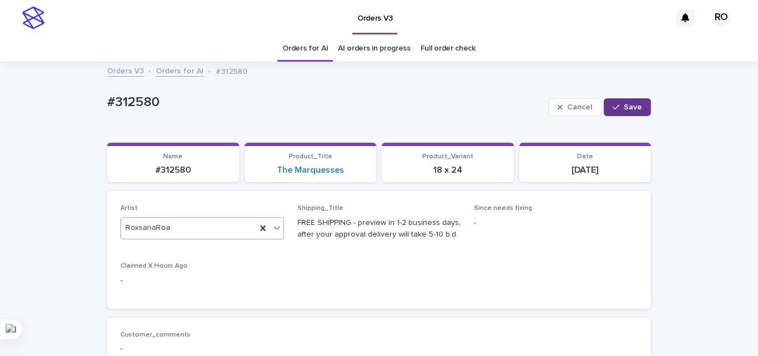
click at [624, 107] on span "Save" at bounding box center [633, 107] width 18 height 8
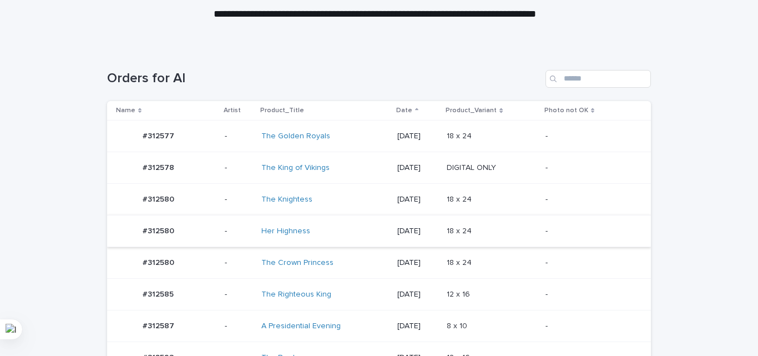
scroll to position [202, 0]
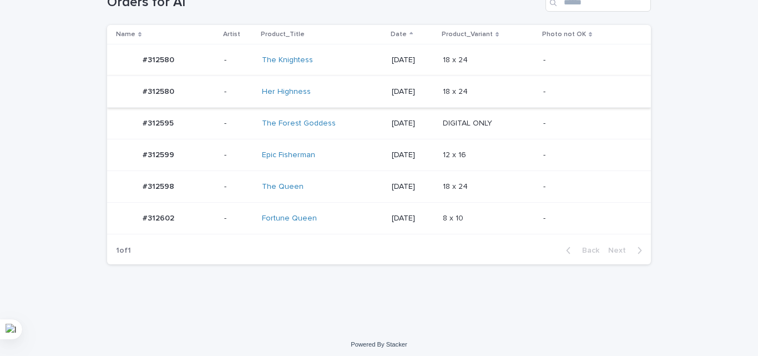
click at [453, 150] on p "12 x 16" at bounding box center [456, 154] width 26 height 12
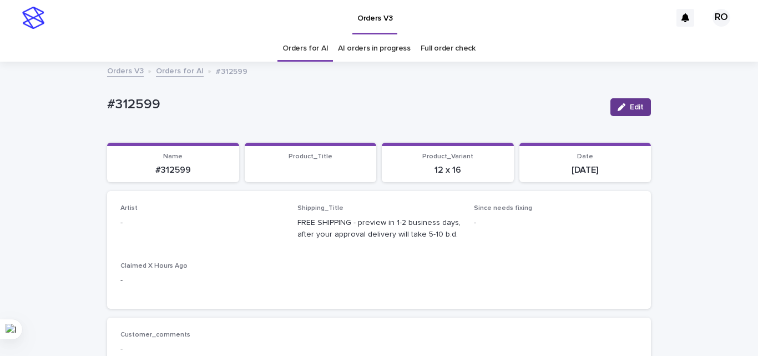
click at [633, 98] on button "Edit" at bounding box center [630, 107] width 40 height 18
click at [170, 227] on div "Select..." at bounding box center [195, 228] width 149 height 18
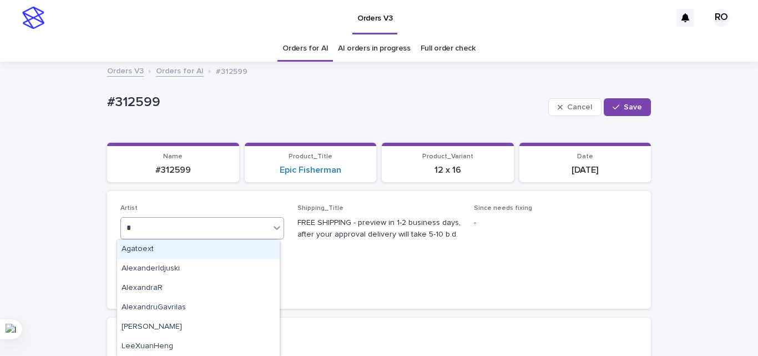
type input "**"
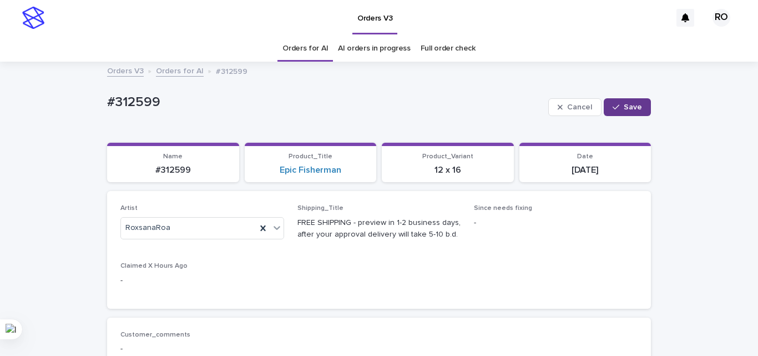
click at [628, 110] on span "Save" at bounding box center [633, 107] width 18 height 8
drag, startPoint x: 297, startPoint y: 164, endPoint x: 296, endPoint y: 156, distance: 7.2
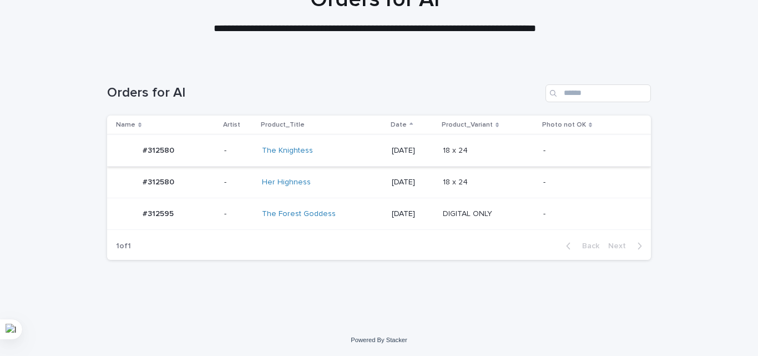
scroll to position [112, 0]
click at [477, 163] on td "18 x 24 18 x 24" at bounding box center [488, 151] width 100 height 32
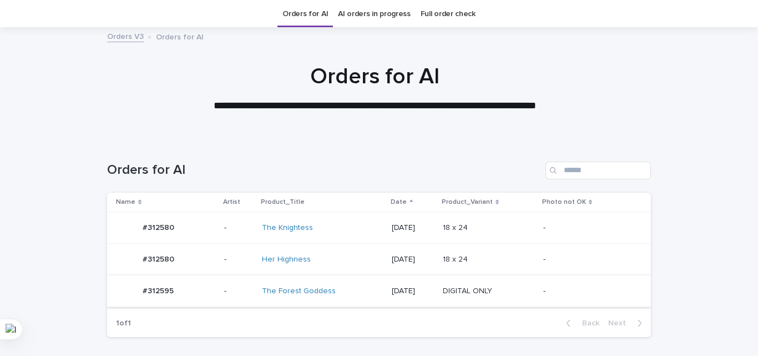
scroll to position [36, 0]
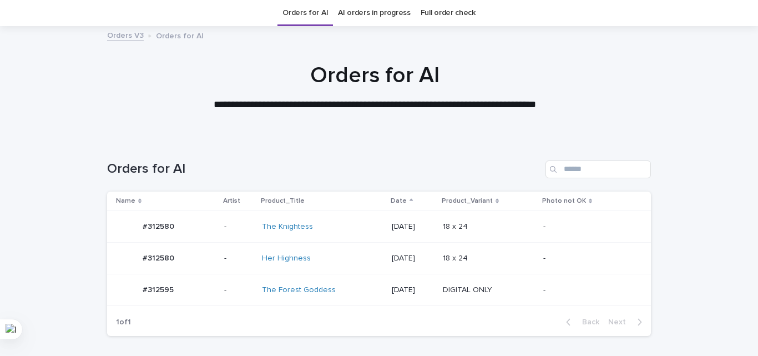
click at [481, 275] on td "DIGITAL ONLY DIGITAL ONLY" at bounding box center [488, 290] width 100 height 32
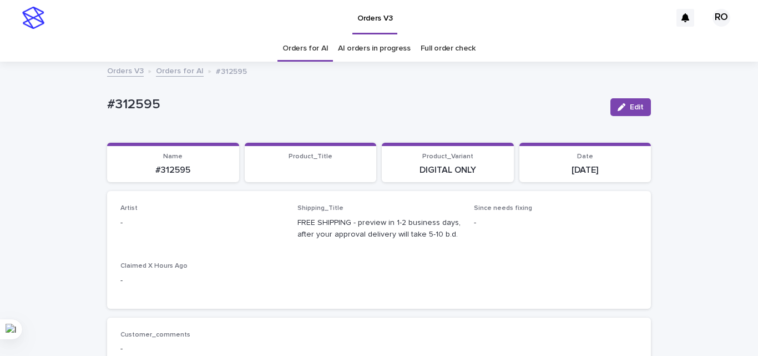
click at [630, 99] on button "Edit" at bounding box center [630, 107] width 40 height 18
click at [173, 235] on div "Select..." at bounding box center [184, 228] width 126 height 18
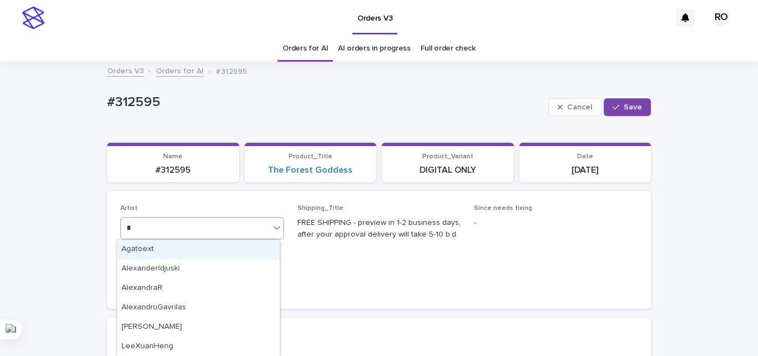
type input "**"
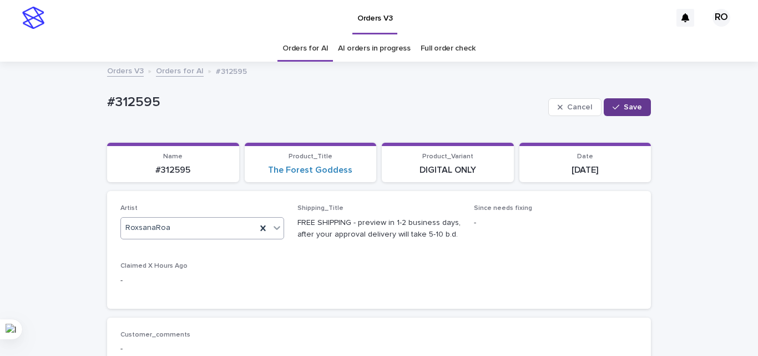
click at [634, 99] on button "Save" at bounding box center [627, 107] width 47 height 18
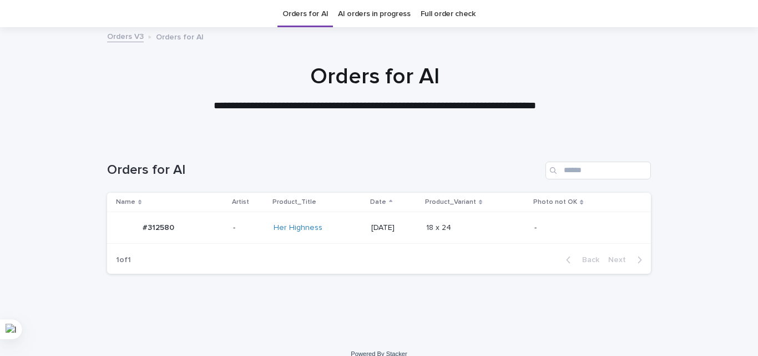
scroll to position [36, 0]
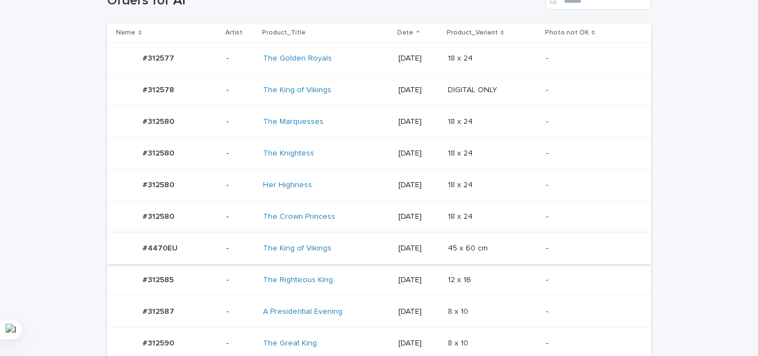
scroll to position [222, 0]
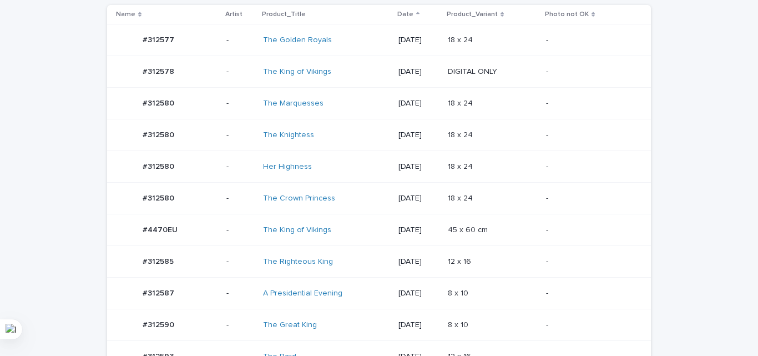
click at [570, 192] on div "-" at bounding box center [589, 197] width 87 height 12
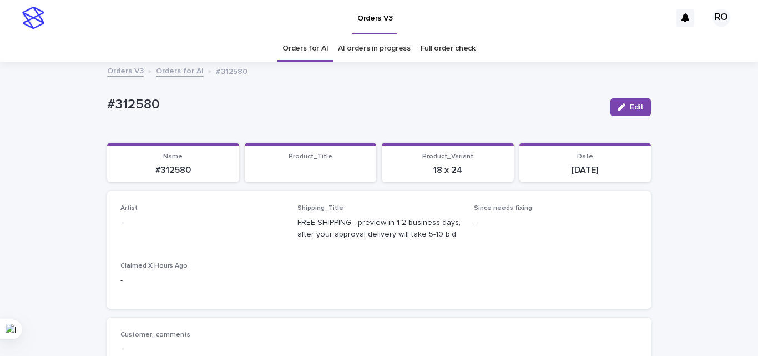
click at [626, 102] on button "Edit" at bounding box center [630, 107] width 40 height 18
click at [166, 224] on div "Select..." at bounding box center [195, 228] width 149 height 18
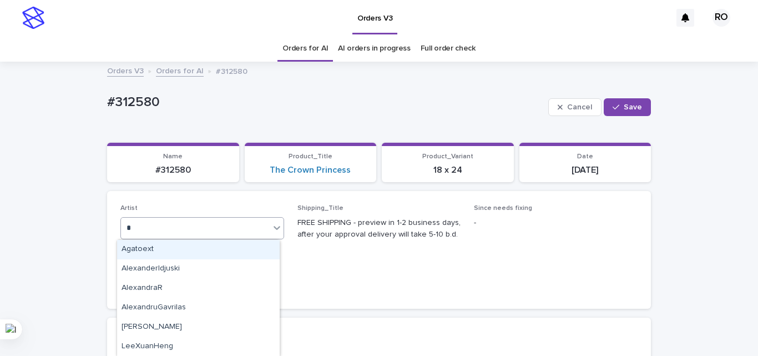
type input "**"
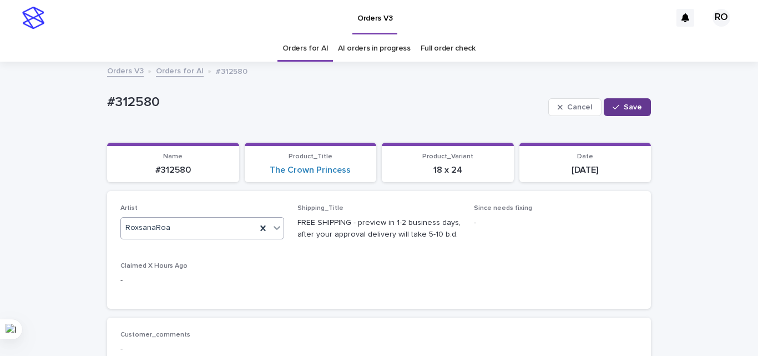
click at [627, 108] on span "Save" at bounding box center [633, 107] width 18 height 8
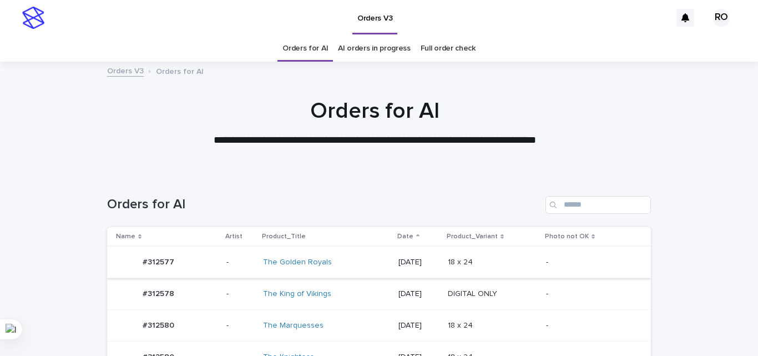
scroll to position [36, 0]
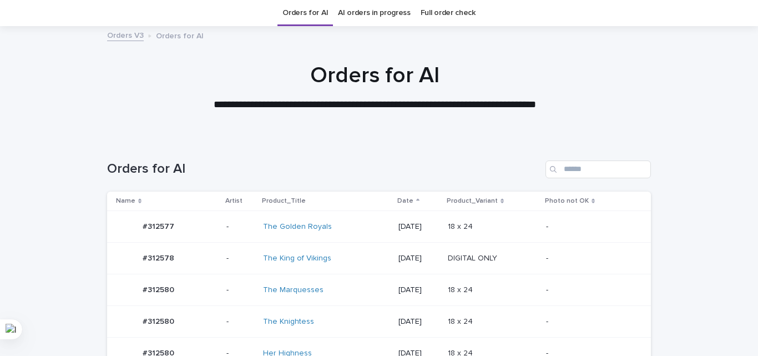
click at [398, 217] on div "[DATE]" at bounding box center [418, 226] width 40 height 18
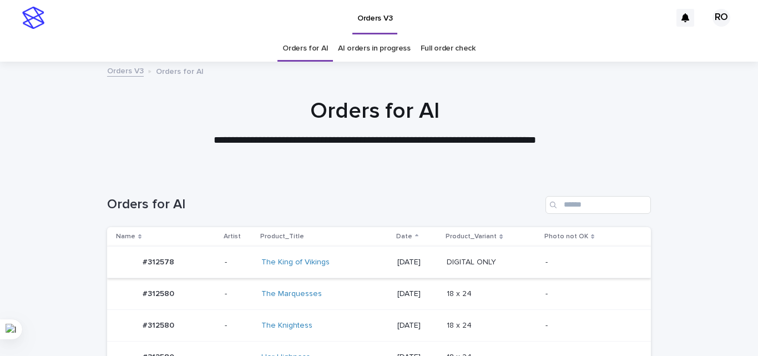
scroll to position [36, 0]
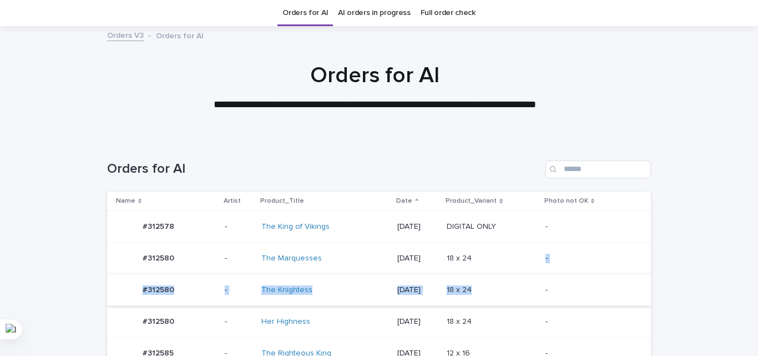
click at [509, 254] on p at bounding box center [492, 258] width 90 height 9
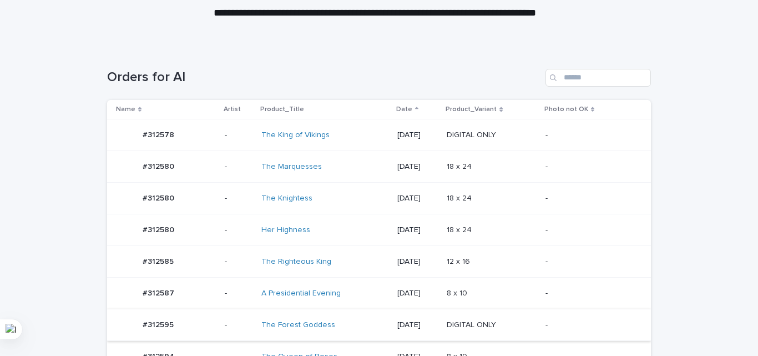
scroll to position [257, 0]
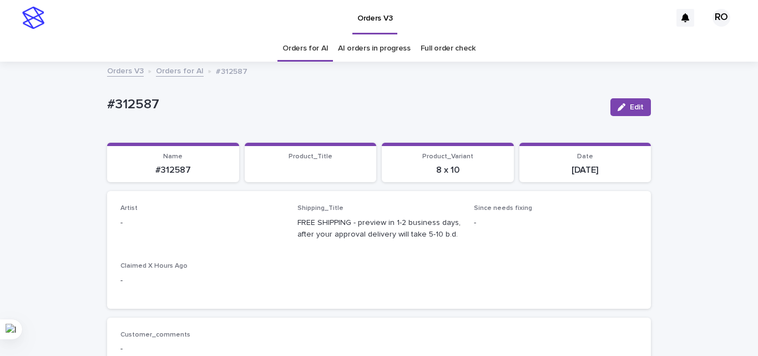
drag, startPoint x: 620, startPoint y: 105, endPoint x: 374, endPoint y: 172, distance: 254.2
click at [622, 105] on div "button" at bounding box center [623, 107] width 12 height 8
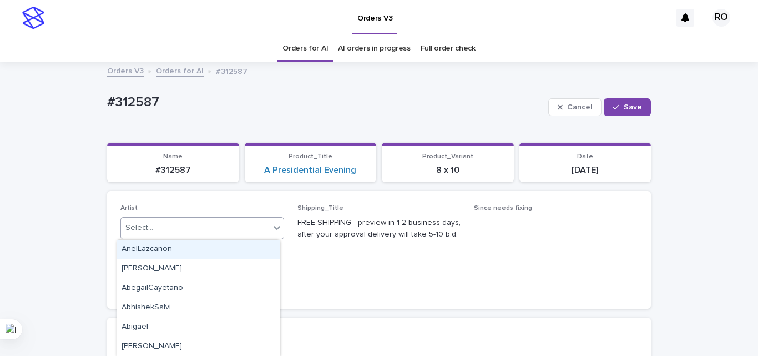
click at [200, 222] on div "Select..." at bounding box center [195, 228] width 149 height 18
type input "**"
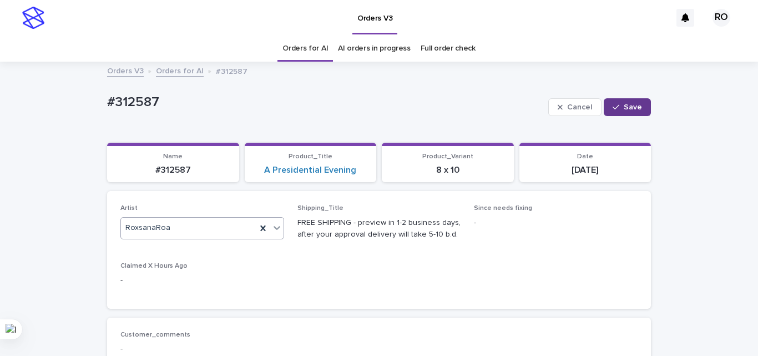
click at [627, 102] on button "Save" at bounding box center [627, 107] width 47 height 18
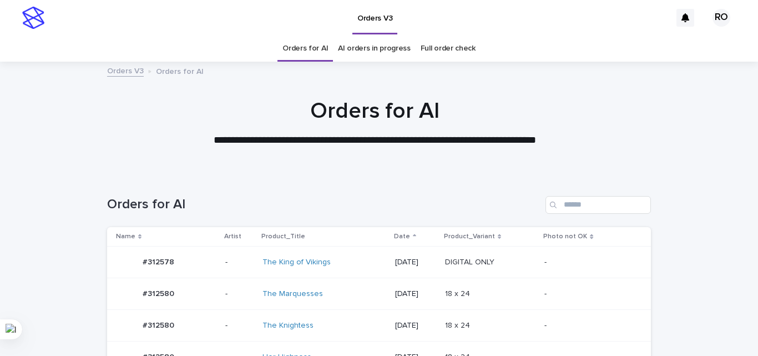
scroll to position [36, 0]
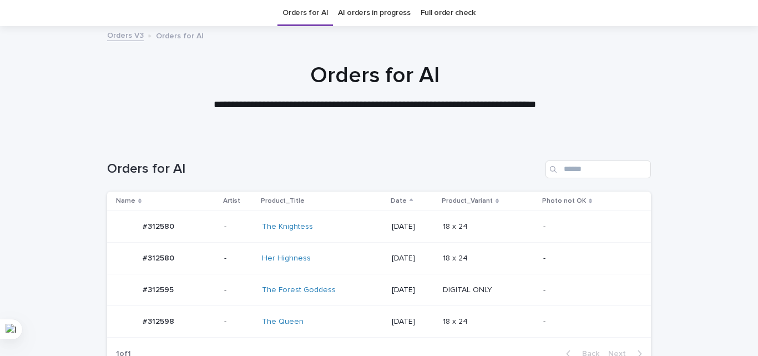
click at [408, 220] on div "[DATE]" at bounding box center [413, 226] width 42 height 12
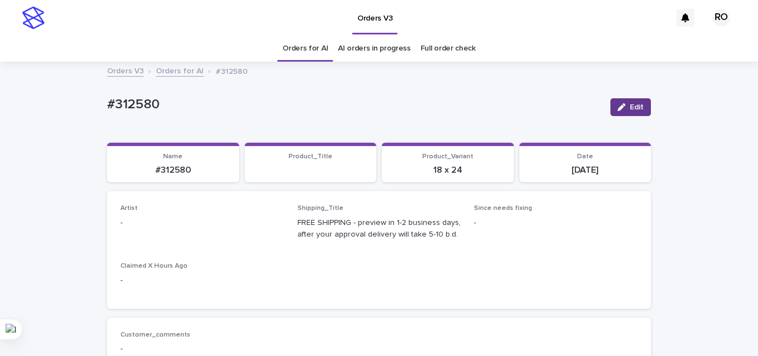
click at [630, 108] on span "Edit" at bounding box center [637, 107] width 14 height 8
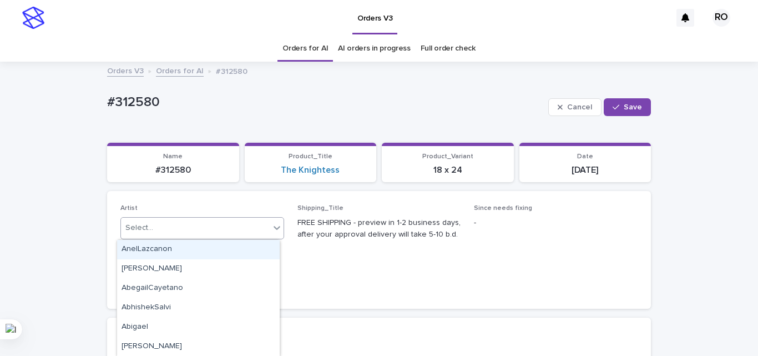
click at [183, 222] on div "Select..." at bounding box center [195, 228] width 149 height 18
type input "**"
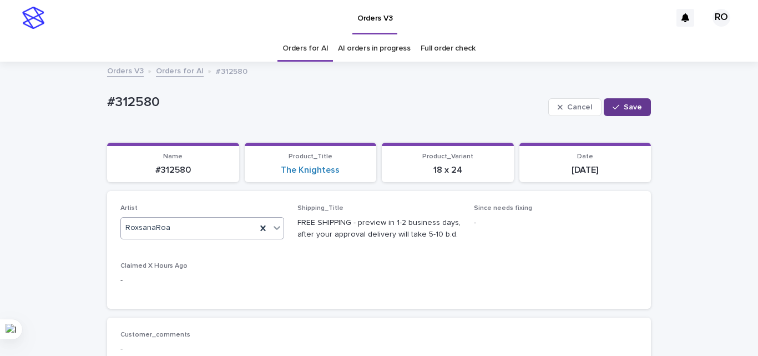
click at [640, 104] on button "Save" at bounding box center [627, 107] width 47 height 18
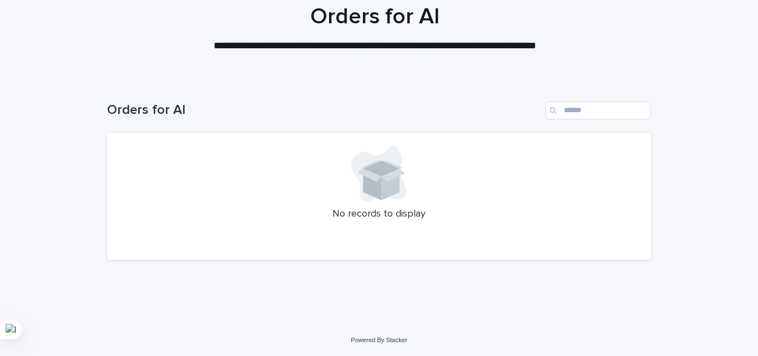
scroll to position [94, 0]
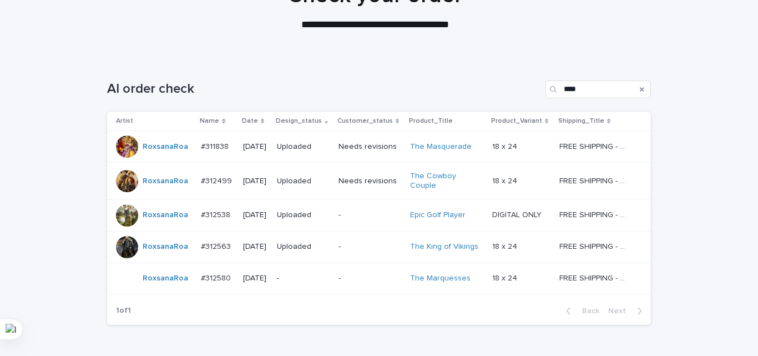
scroll to position [166, 0]
